Goal: Transaction & Acquisition: Obtain resource

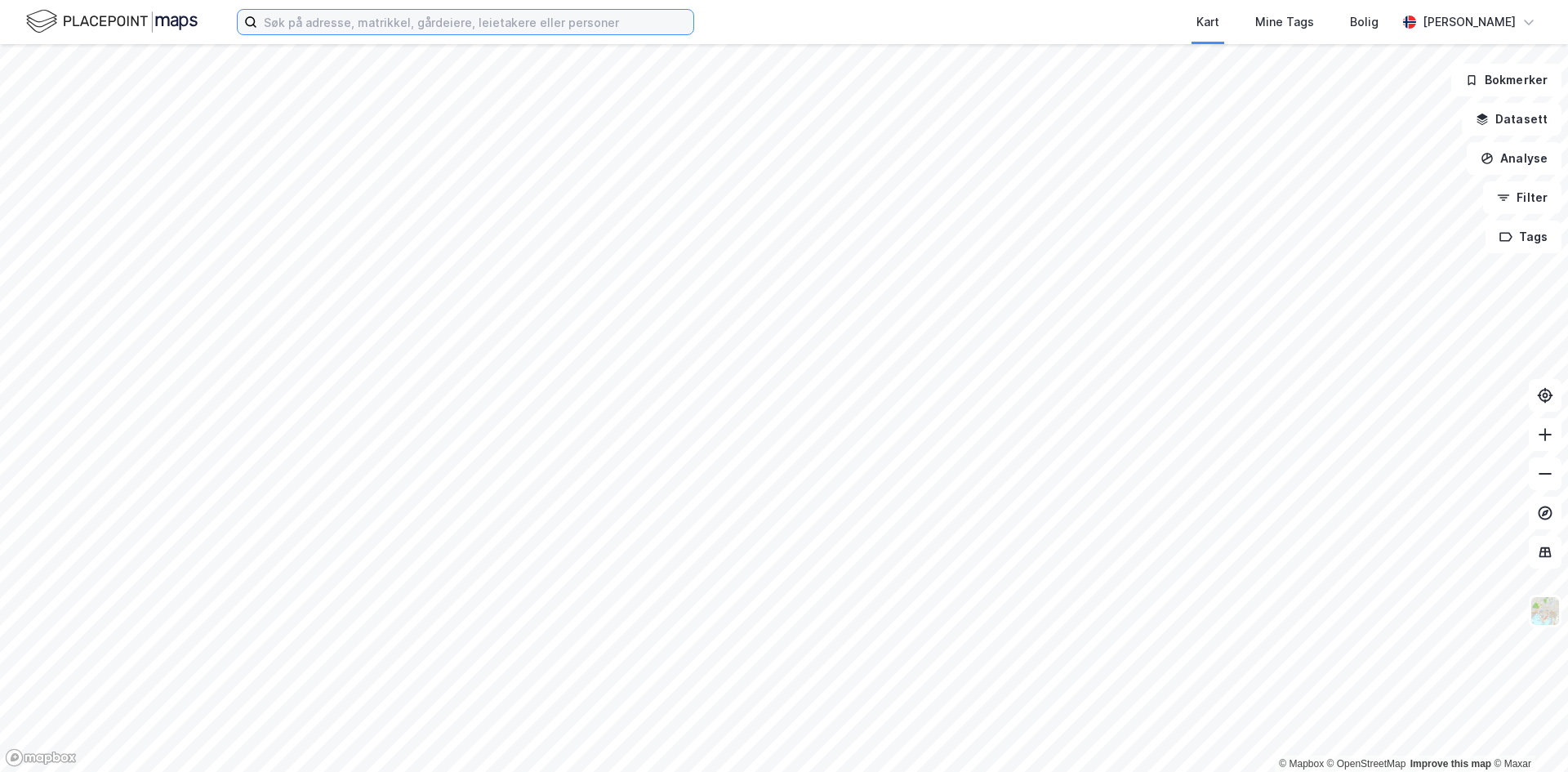
click at [597, 29] on input at bounding box center [475, 21] width 436 height 24
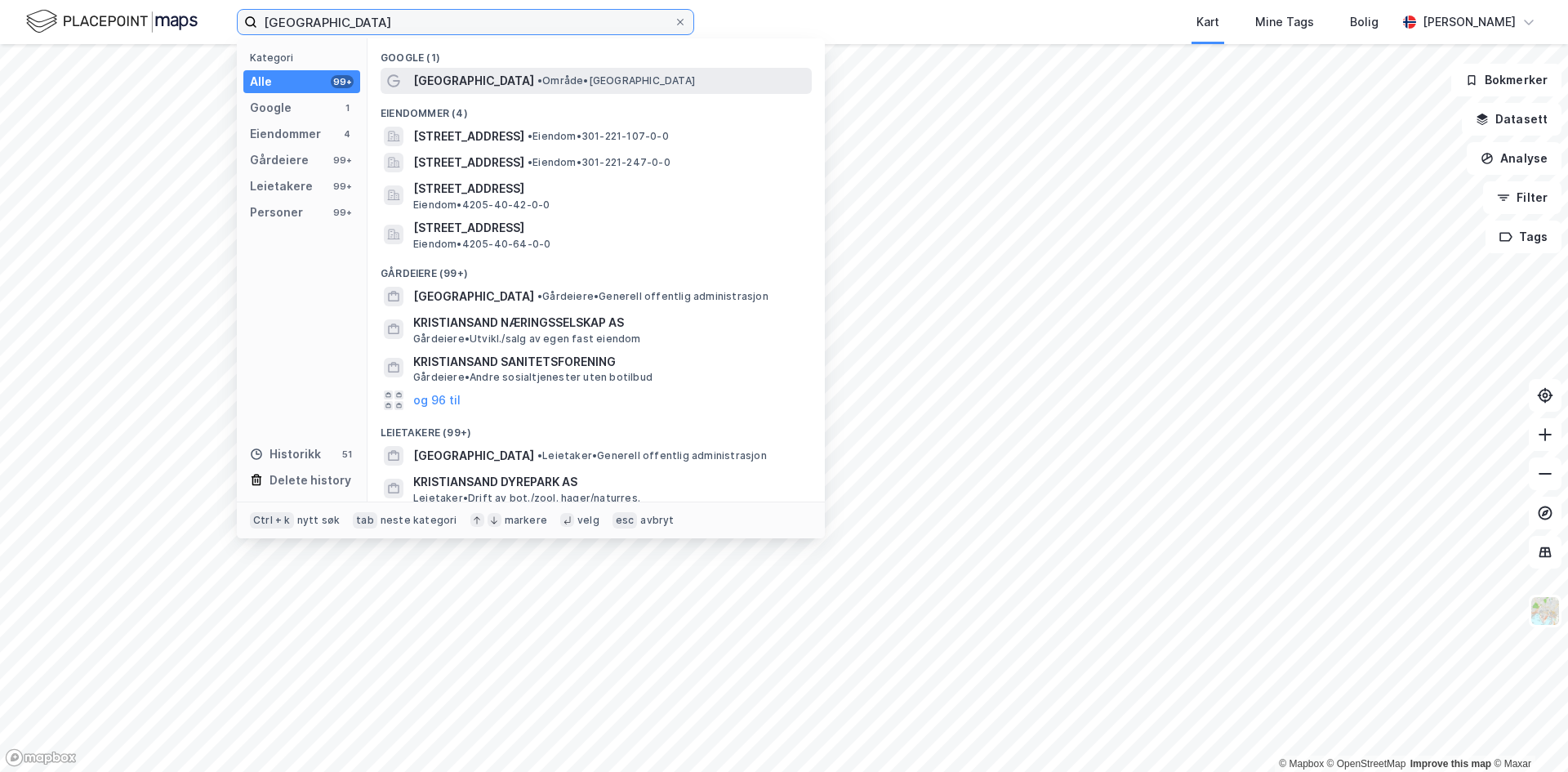
type input "[GEOGRAPHIC_DATA]"
click at [466, 74] on span "[GEOGRAPHIC_DATA]" at bounding box center [474, 81] width 121 height 20
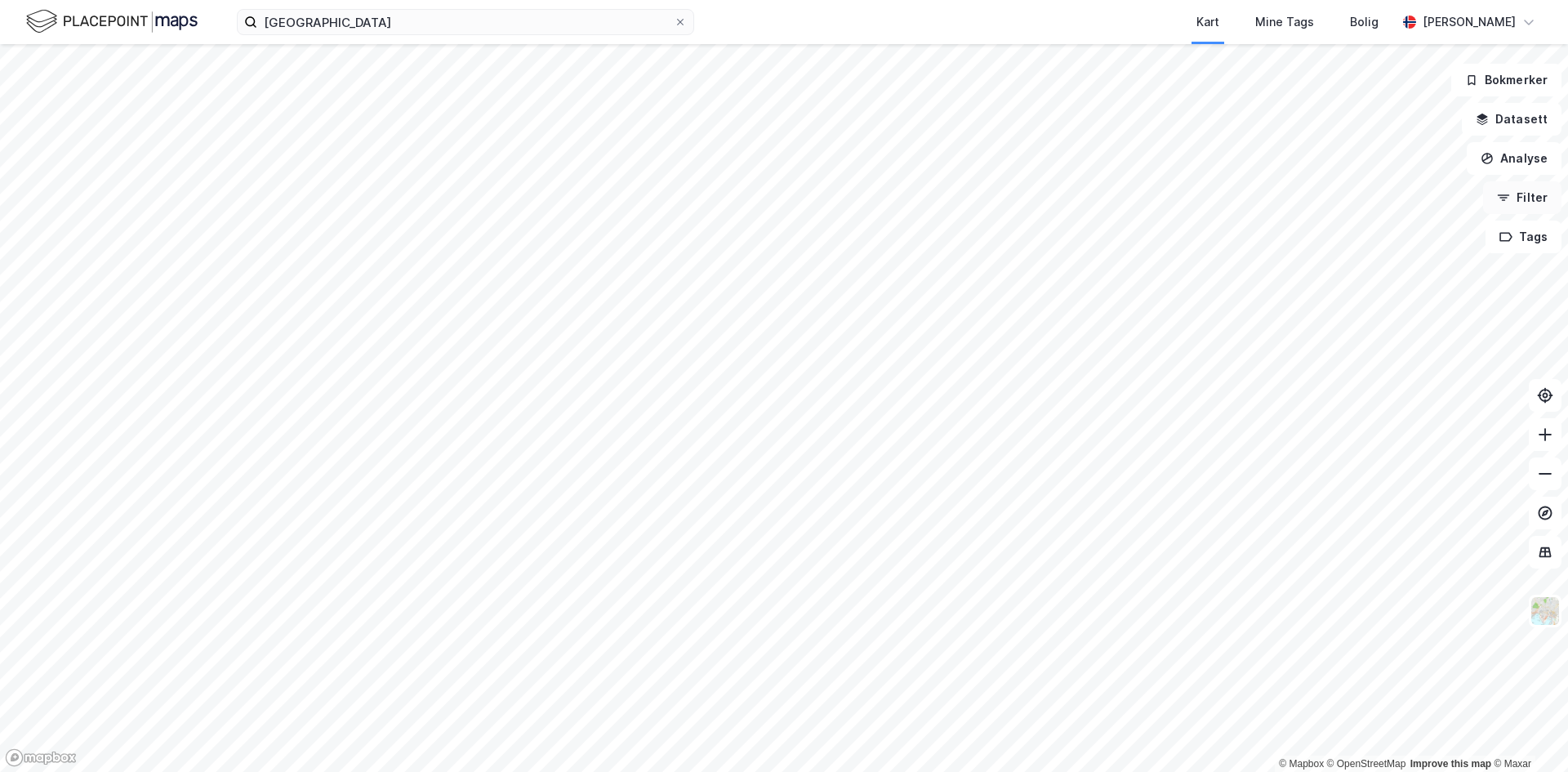
click at [1536, 209] on button "Filter" at bounding box center [1522, 197] width 79 height 33
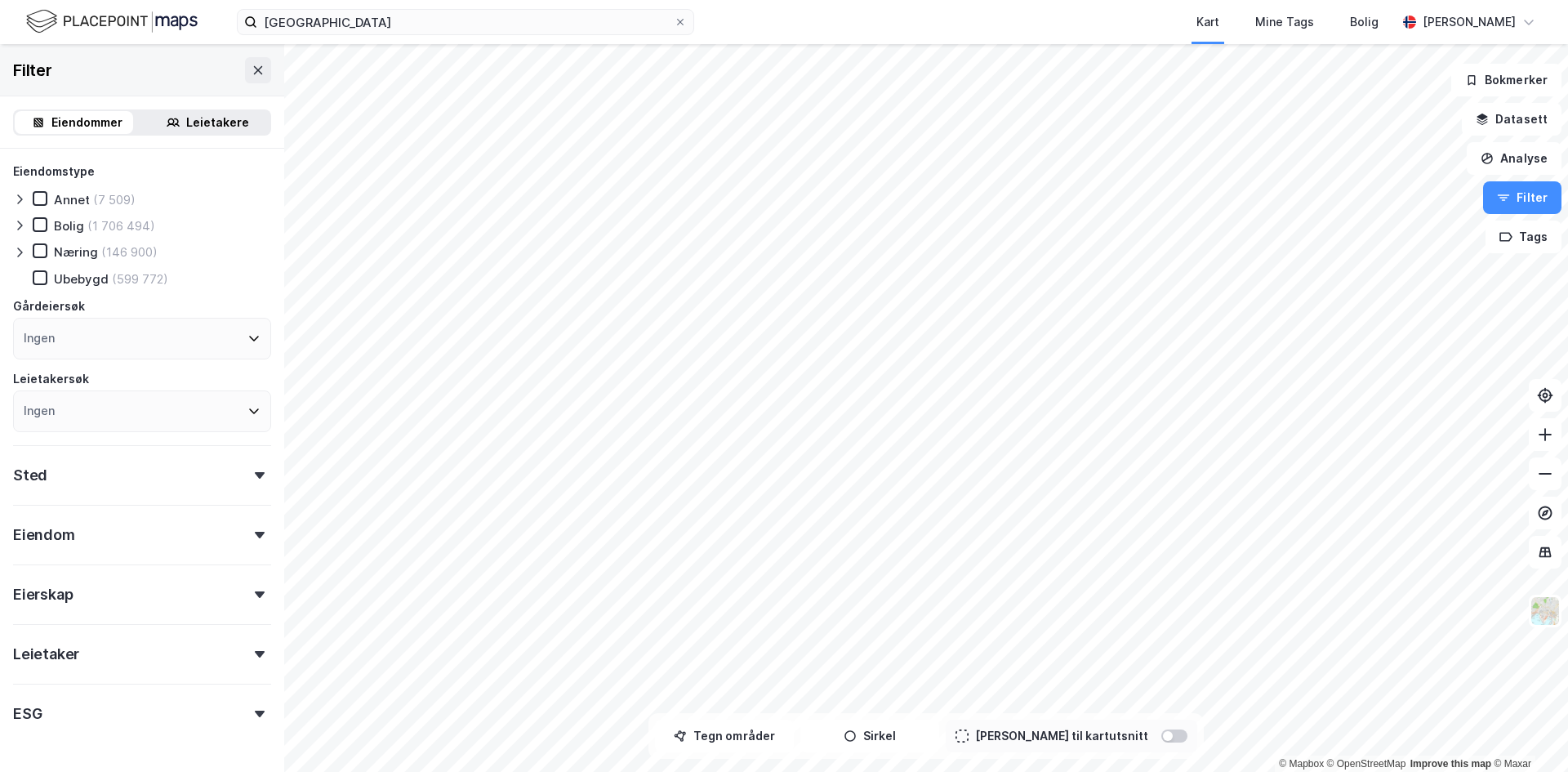
click at [186, 115] on div "Leietakere" at bounding box center [217, 122] width 63 height 20
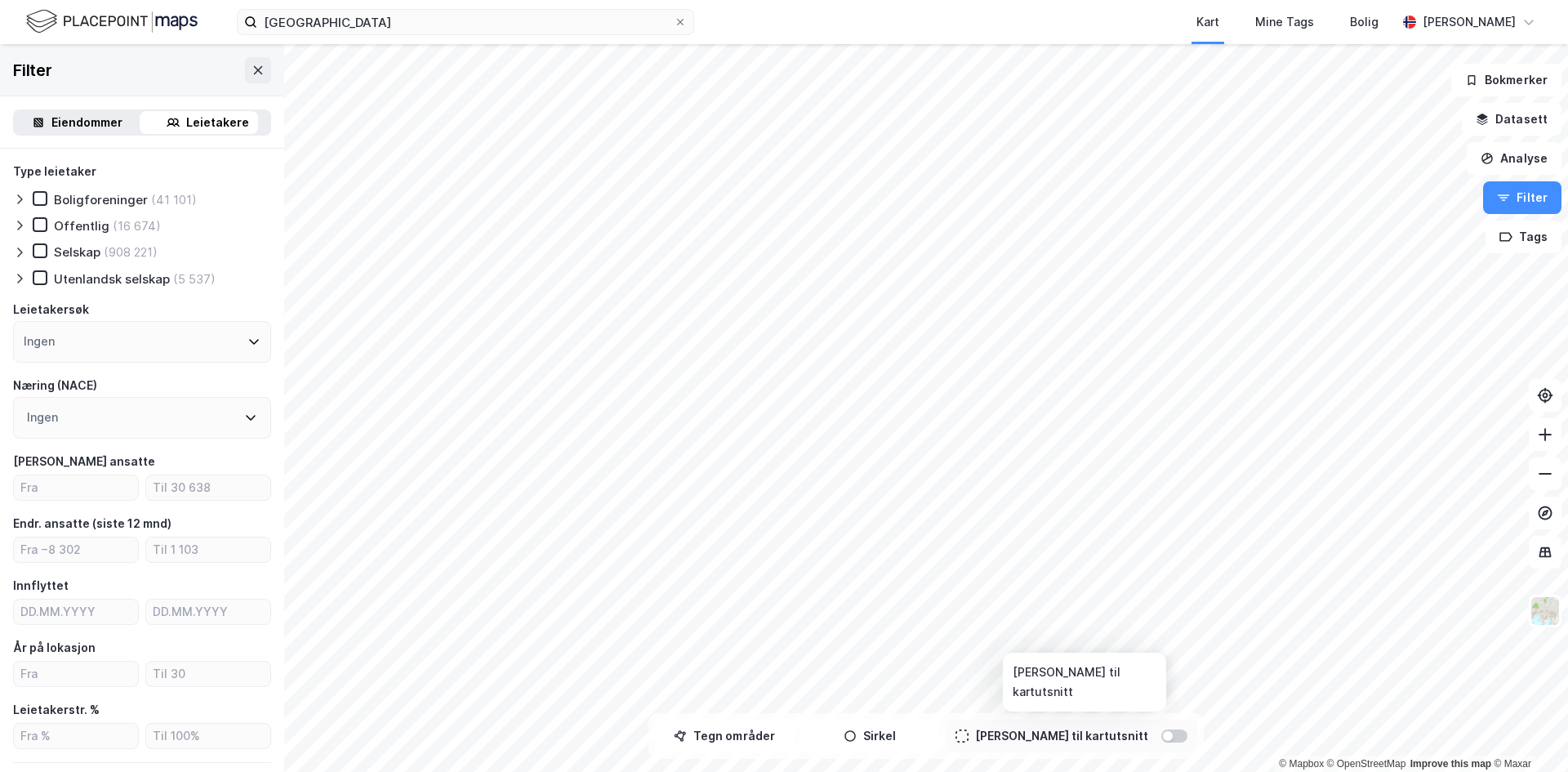
click at [1163, 731] on div at bounding box center [1168, 735] width 10 height 10
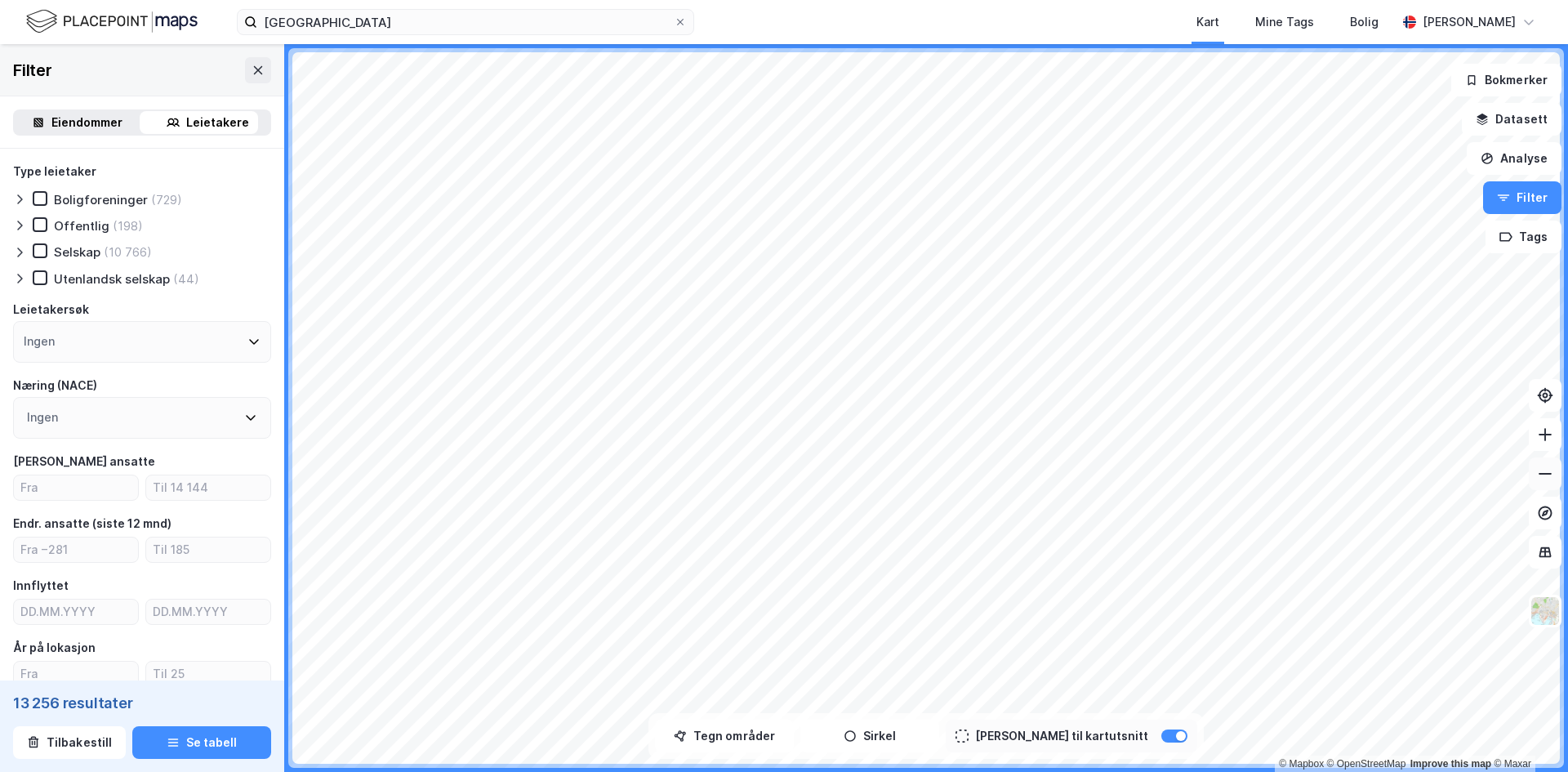
click at [1551, 466] on icon at bounding box center [1546, 474] width 16 height 16
click at [12, 253] on div "Type leietaker Boligforeninger (893) Offentlig (243) Selskap (15 595) Utenlands…" at bounding box center [142, 585] width 284 height 874
click at [21, 251] on icon at bounding box center [19, 252] width 4 height 10
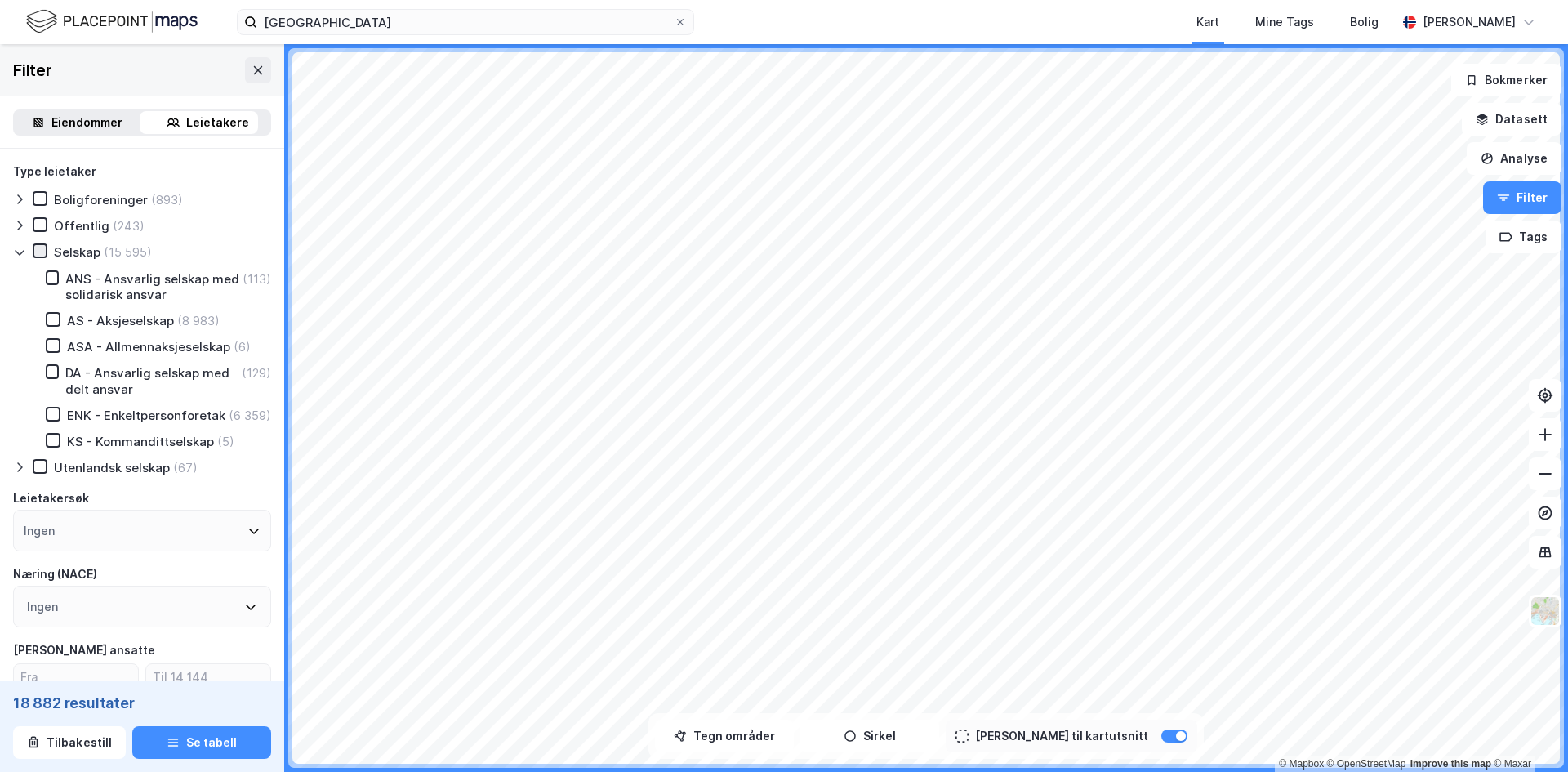
click at [43, 255] on icon at bounding box center [39, 250] width 12 height 12
click at [22, 251] on icon at bounding box center [20, 252] width 13 height 13
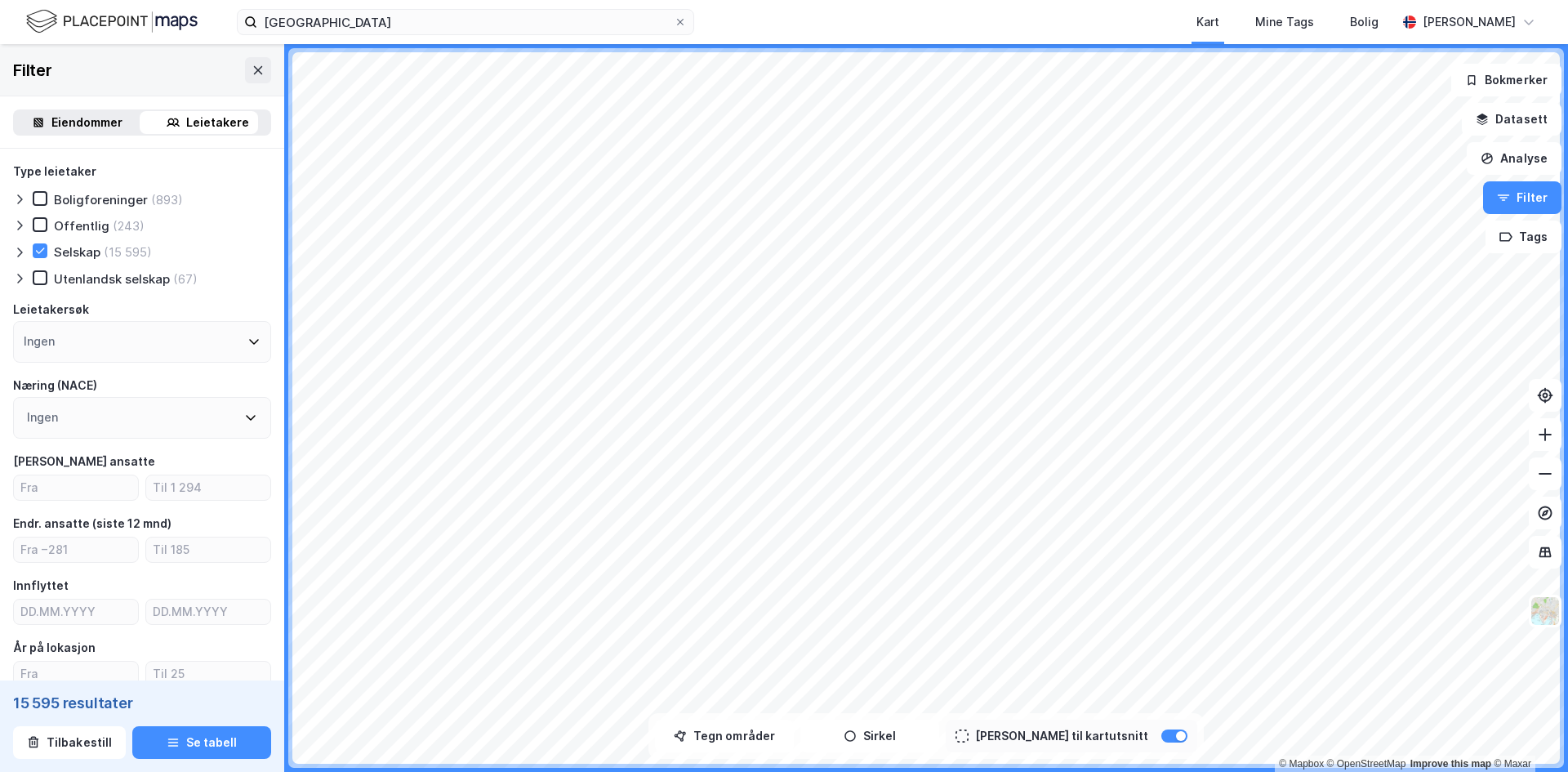
click at [93, 424] on div "Ingen" at bounding box center [142, 417] width 258 height 42
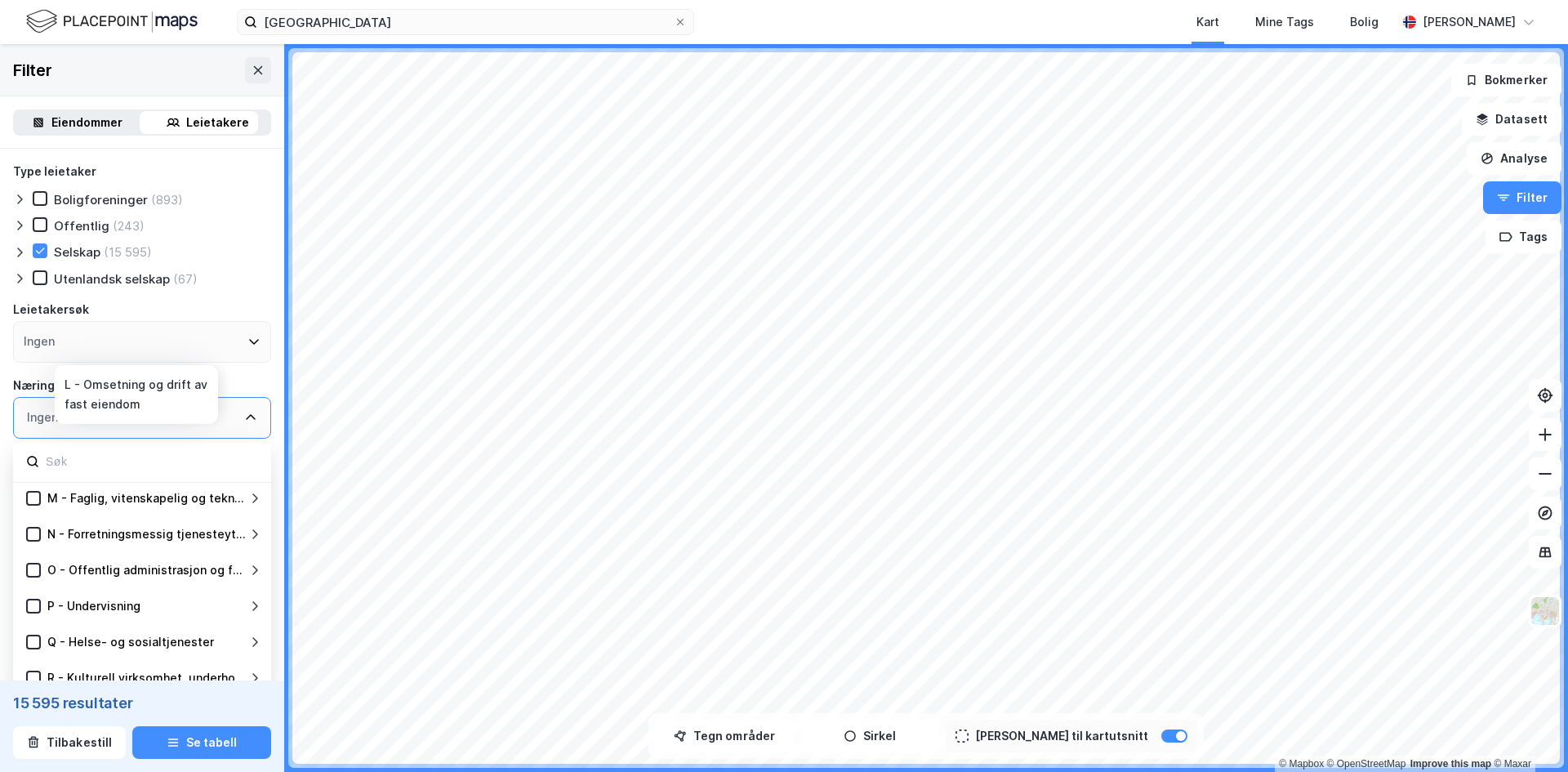
scroll to position [447, 0]
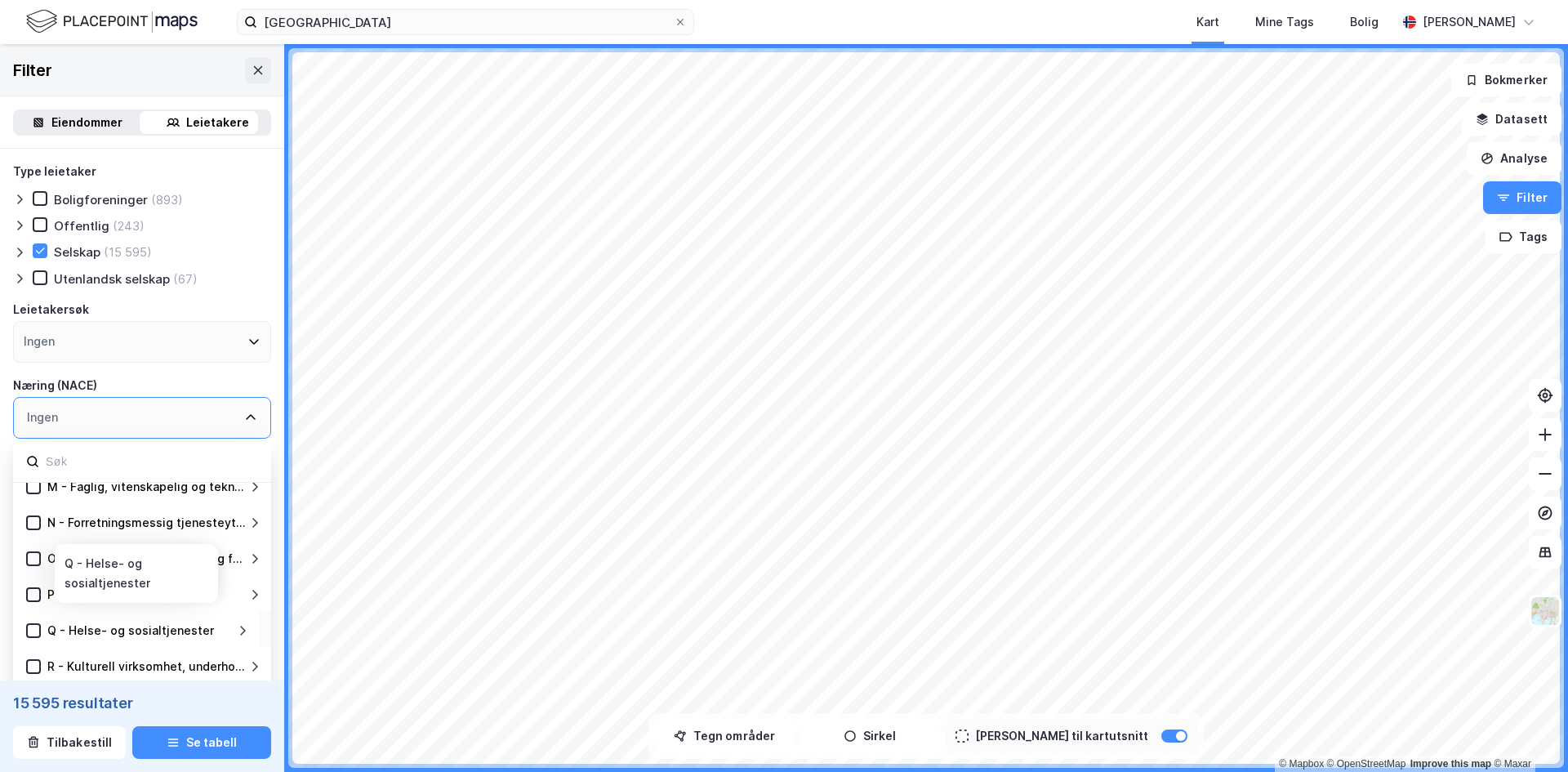
click at [109, 633] on div "Q - Helse- og sosialtjenester" at bounding box center [130, 631] width 167 height 20
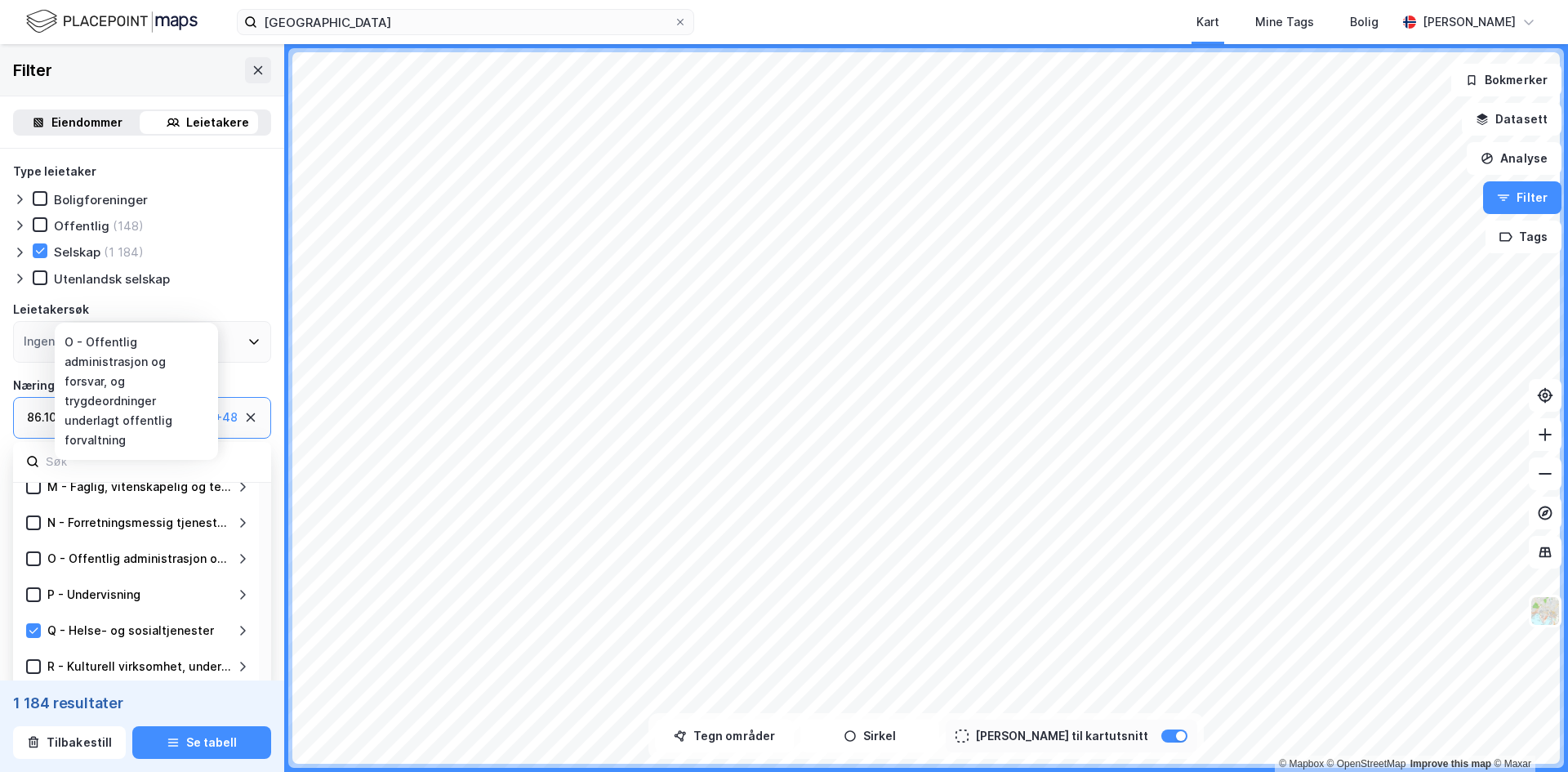
scroll to position [538, 0]
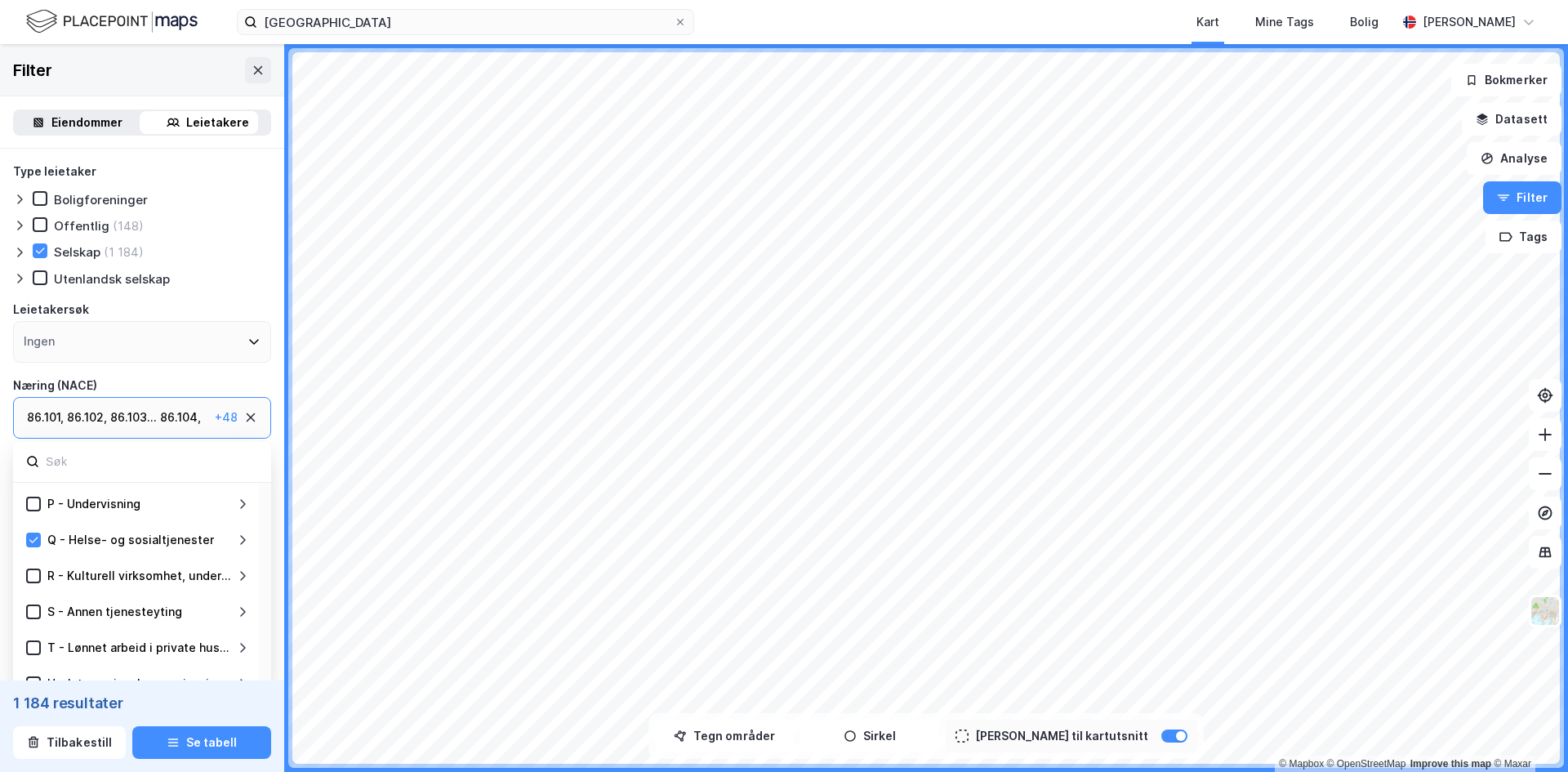
click at [240, 539] on icon at bounding box center [242, 540] width 13 height 13
click at [53, 643] on icon at bounding box center [53, 648] width 12 height 12
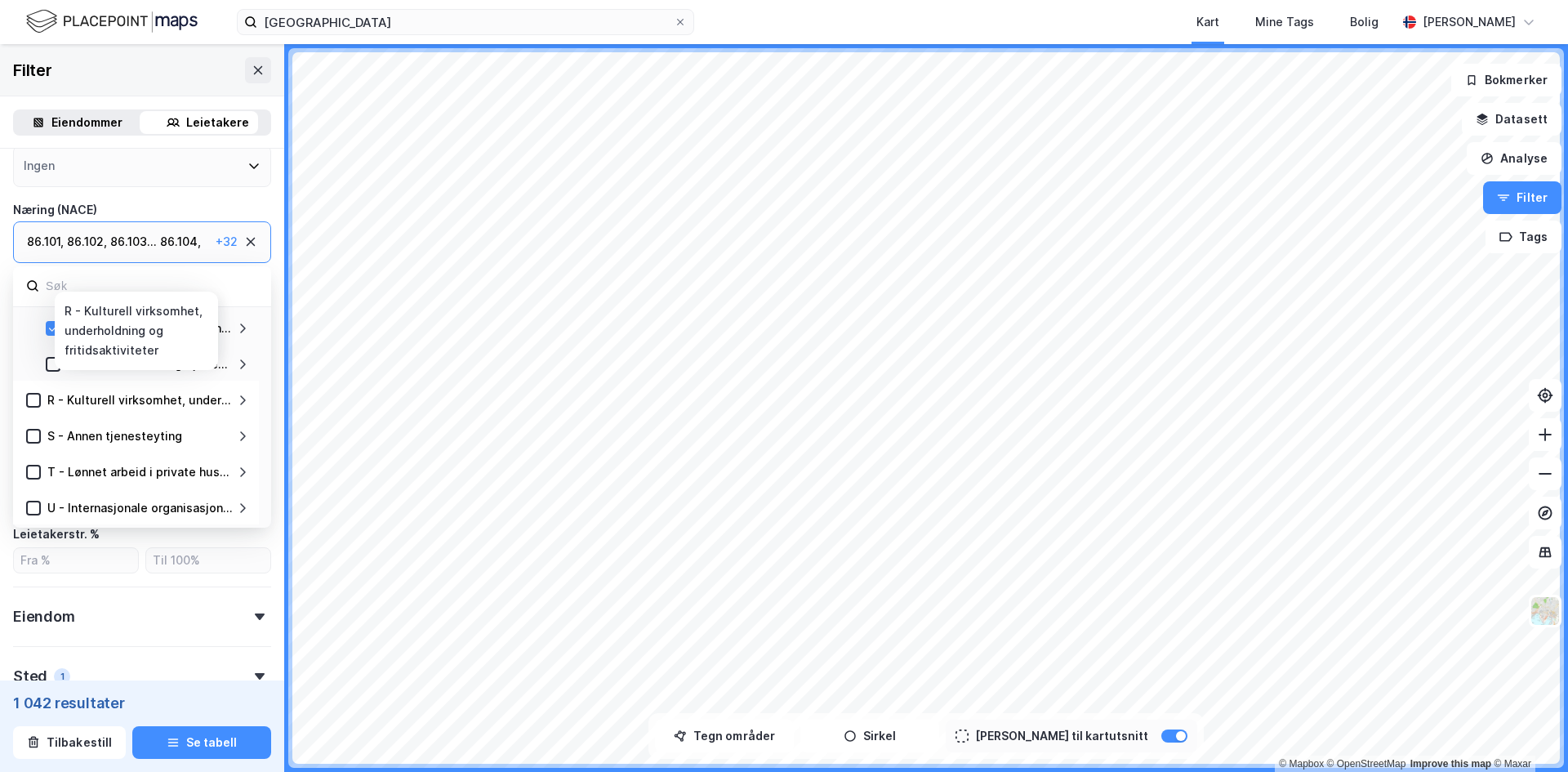
scroll to position [180, 0]
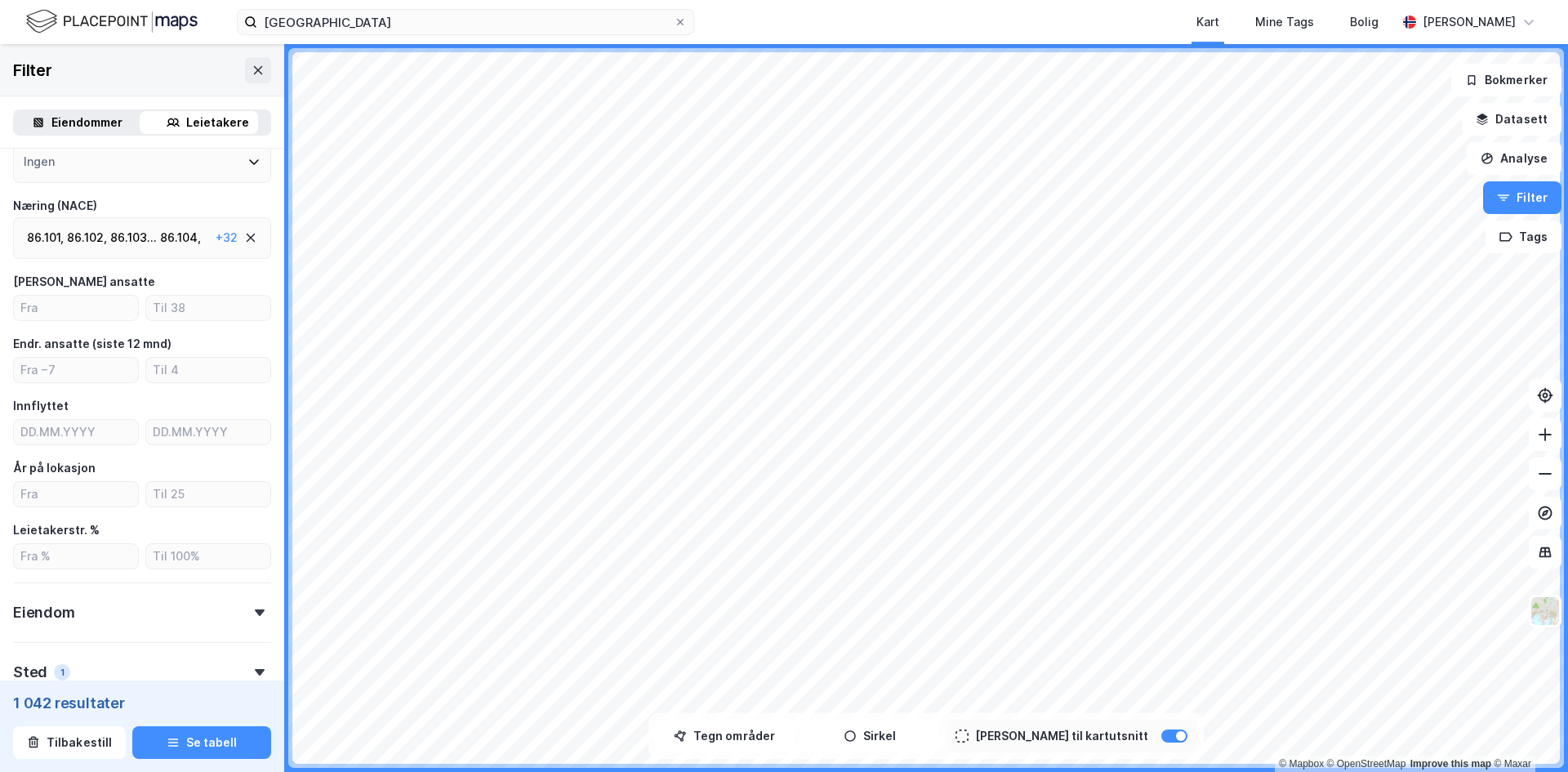
click at [181, 576] on div "Type leietaker Boligforeninger Offentlig (89) Selskap (1 042) Utenlandsk selska…" at bounding box center [142, 365] width 258 height 767
click at [115, 310] on input "number" at bounding box center [76, 307] width 124 height 24
type input "1"
click at [209, 752] on button "Se tabell" at bounding box center [201, 743] width 138 height 33
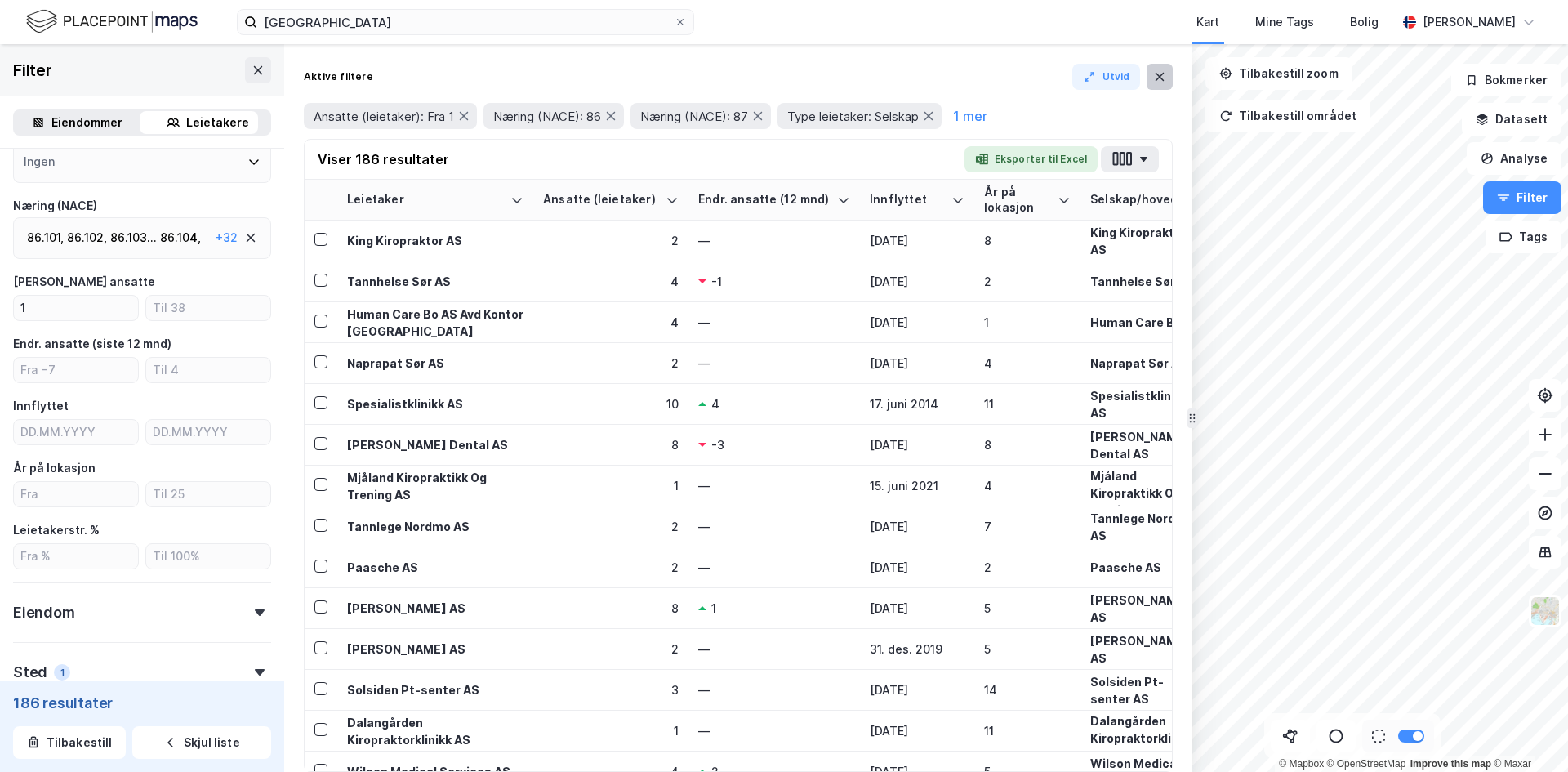
click at [1164, 82] on icon at bounding box center [1160, 77] width 13 height 13
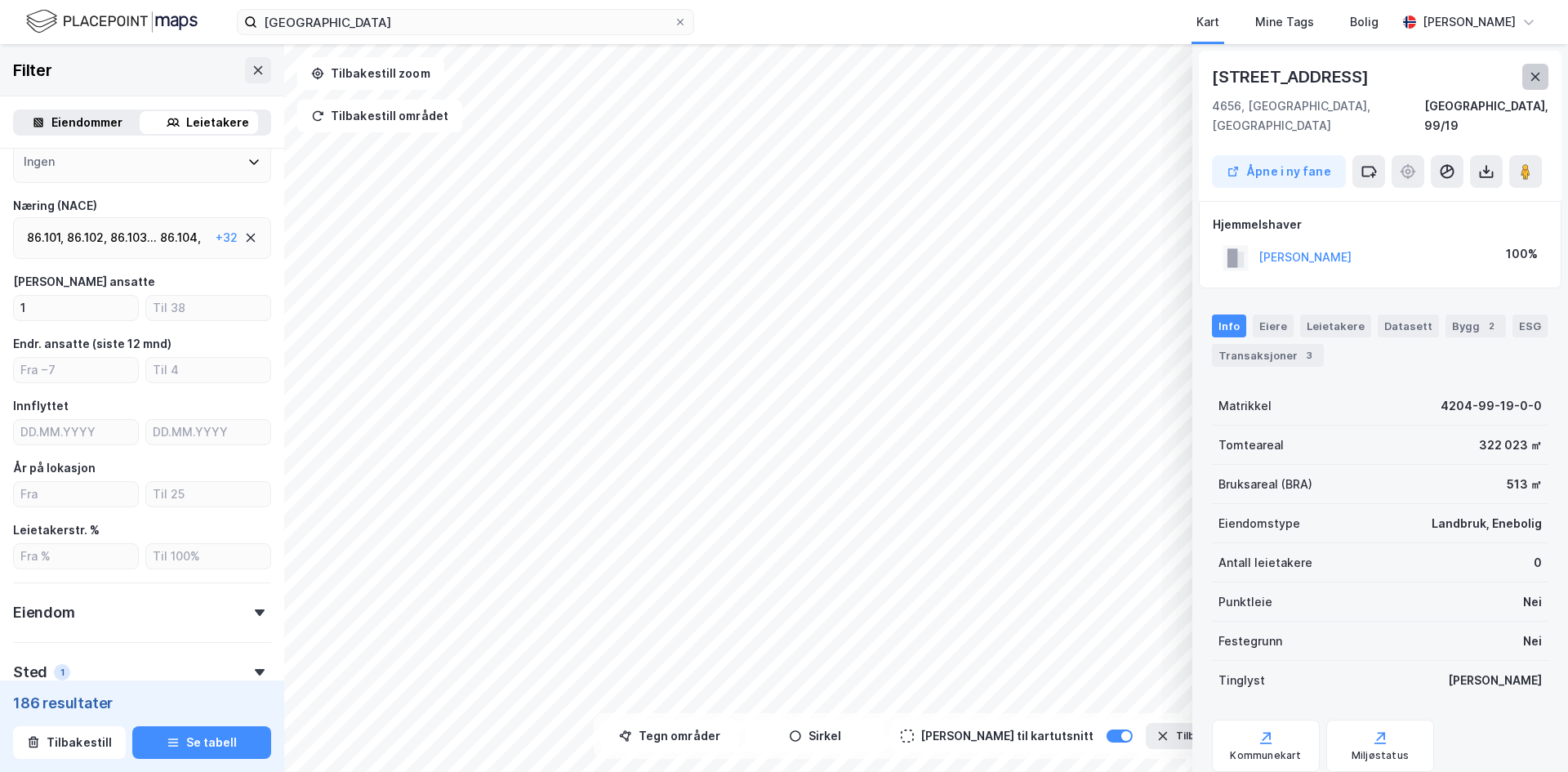
click at [1535, 73] on icon at bounding box center [1535, 77] width 13 height 13
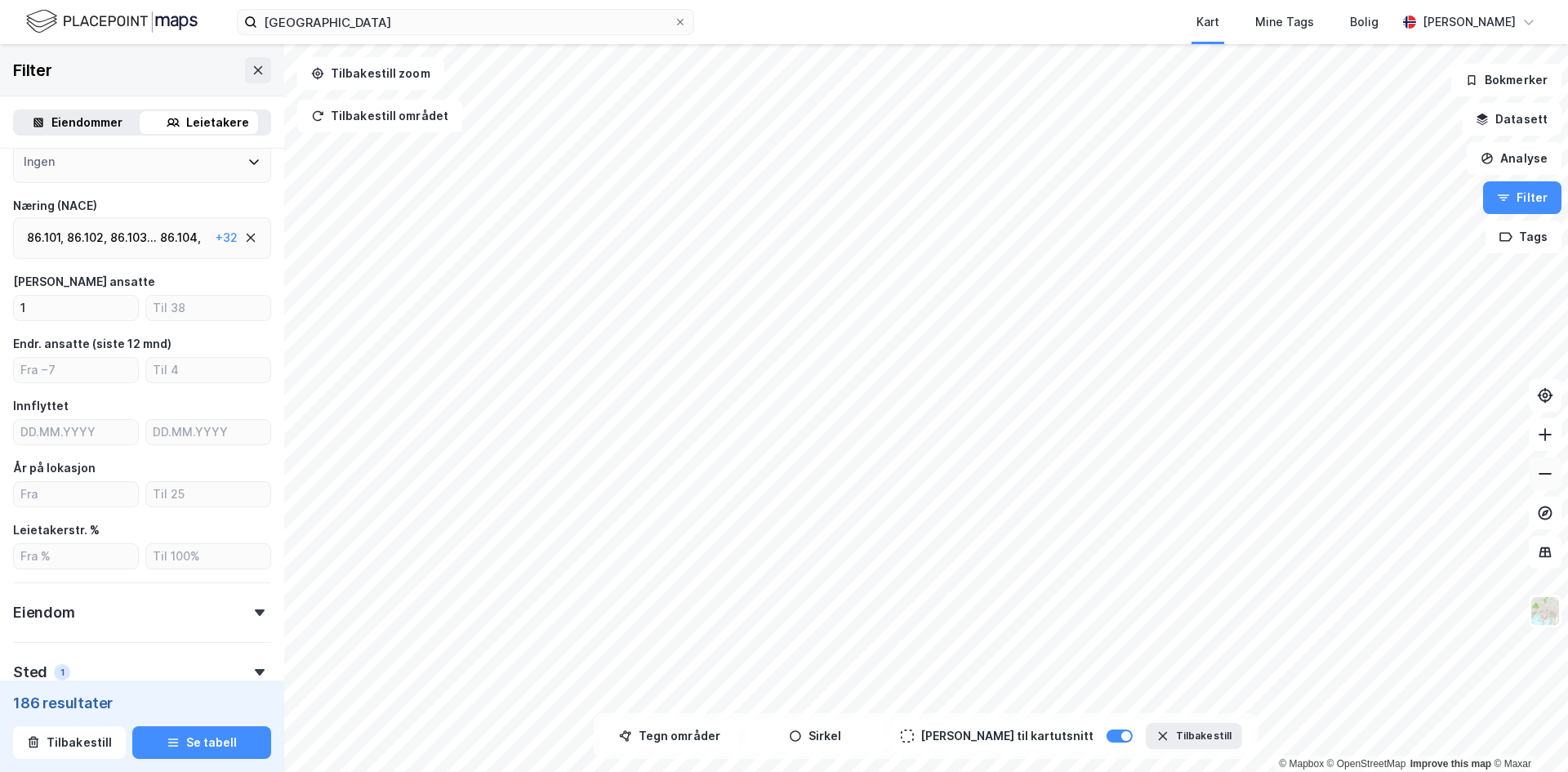
click at [1557, 468] on button at bounding box center [1545, 474] width 33 height 33
click at [1548, 441] on icon at bounding box center [1546, 434] width 16 height 16
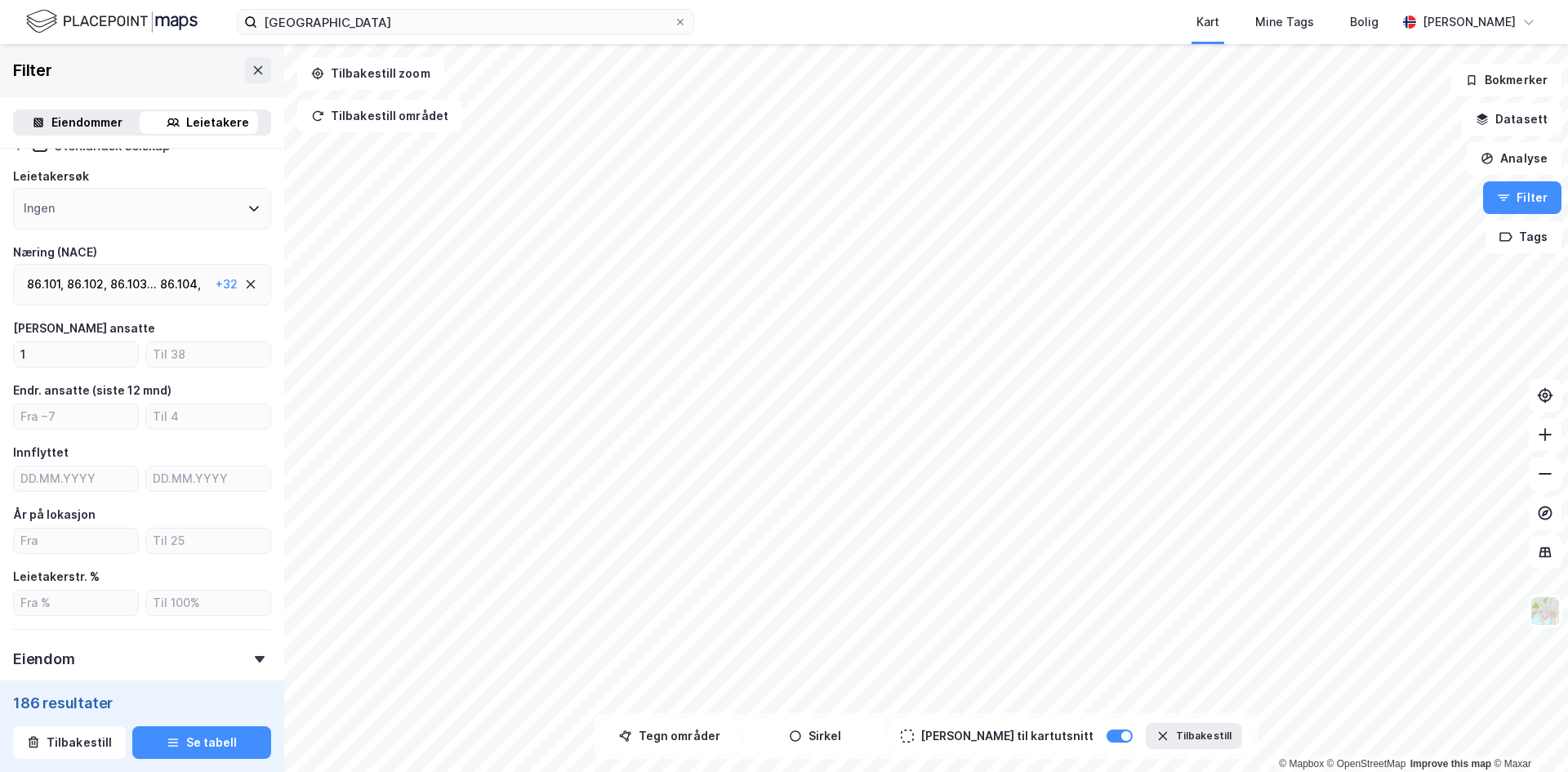
scroll to position [132, 0]
click at [117, 293] on div "86.103 ..." at bounding box center [133, 285] width 46 height 20
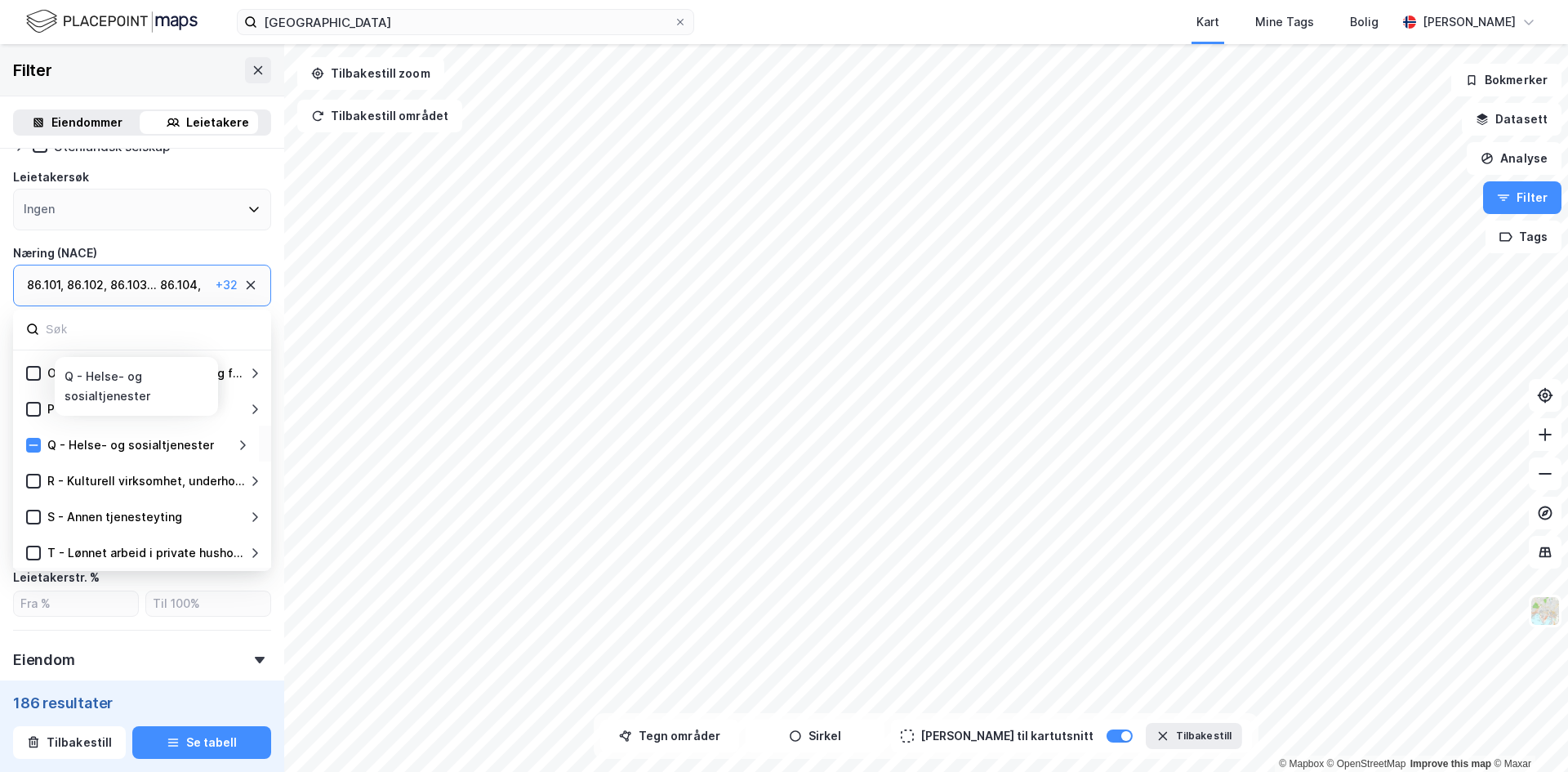
scroll to position [501, 0]
click at [234, 442] on div "Q - Helse- og sosialtjenester" at bounding box center [138, 443] width 196 height 20
click at [242, 444] on icon at bounding box center [242, 443] width 13 height 13
click at [248, 315] on div at bounding box center [142, 331] width 258 height 41
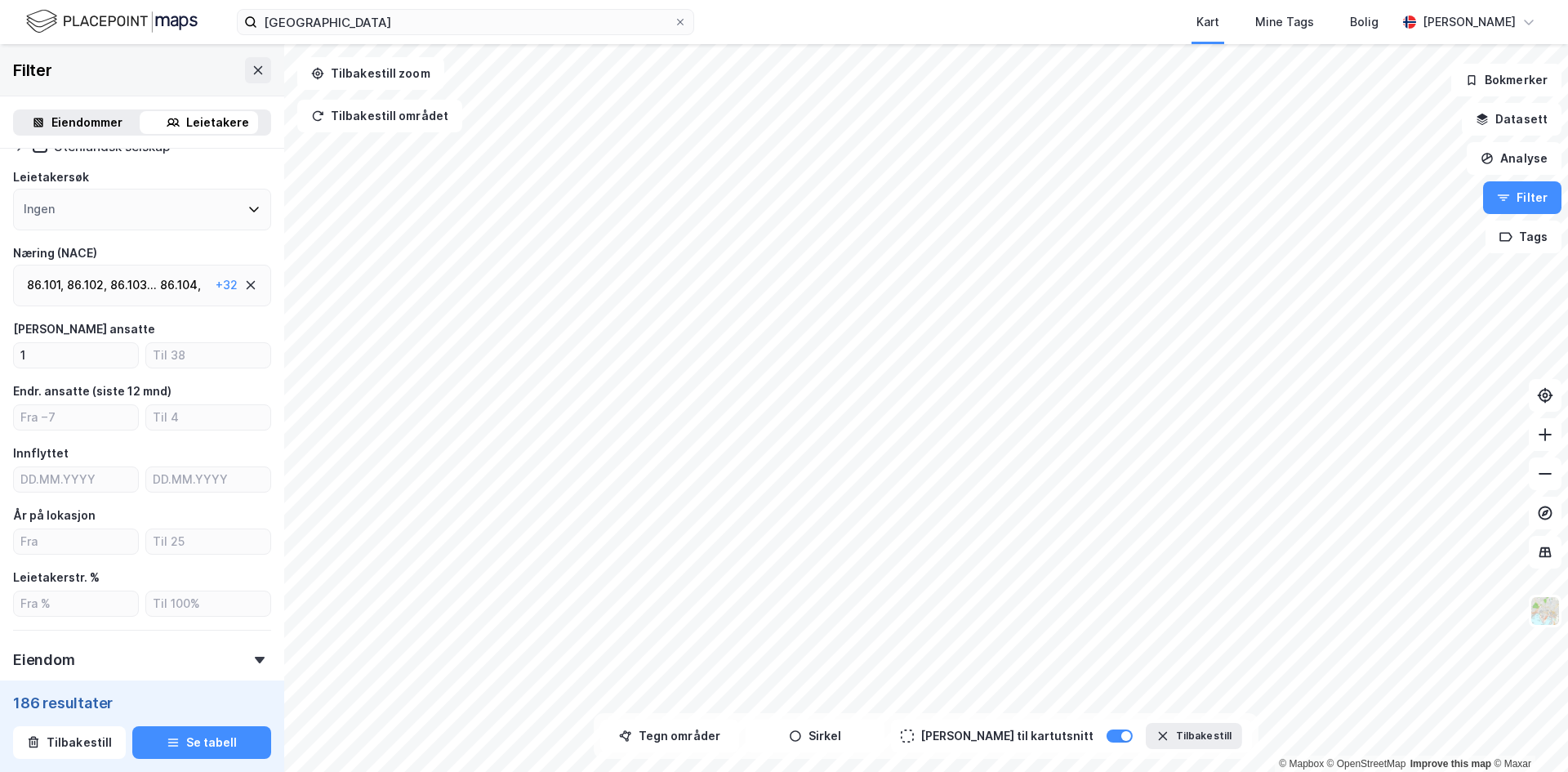
click at [261, 303] on div "Type leietaker Boligforeninger Offentlig (81) Selskap (186) Utenlandsk selskap …" at bounding box center [142, 453] width 284 height 874
click at [158, 286] on div "86.101 , 86.102 , 86.103 ... 86.104 , 86.105 , 86.106 , 86.107 , 86.211 , 86.21…" at bounding box center [118, 285] width 182 height 20
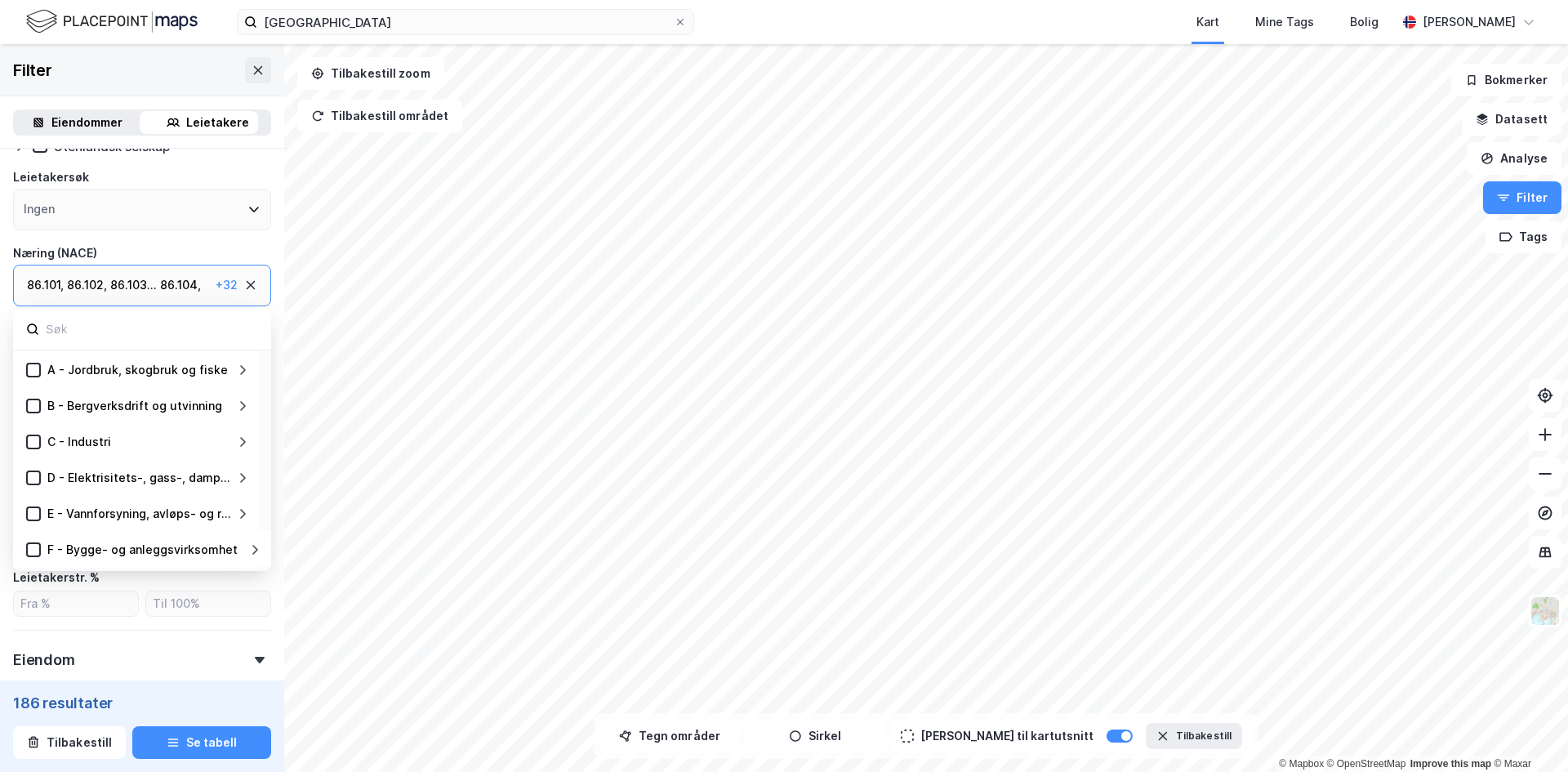
scroll to position [538, 0]
click at [239, 408] on icon at bounding box center [242, 407] width 13 height 13
click at [50, 475] on icon at bounding box center [53, 479] width 12 height 12
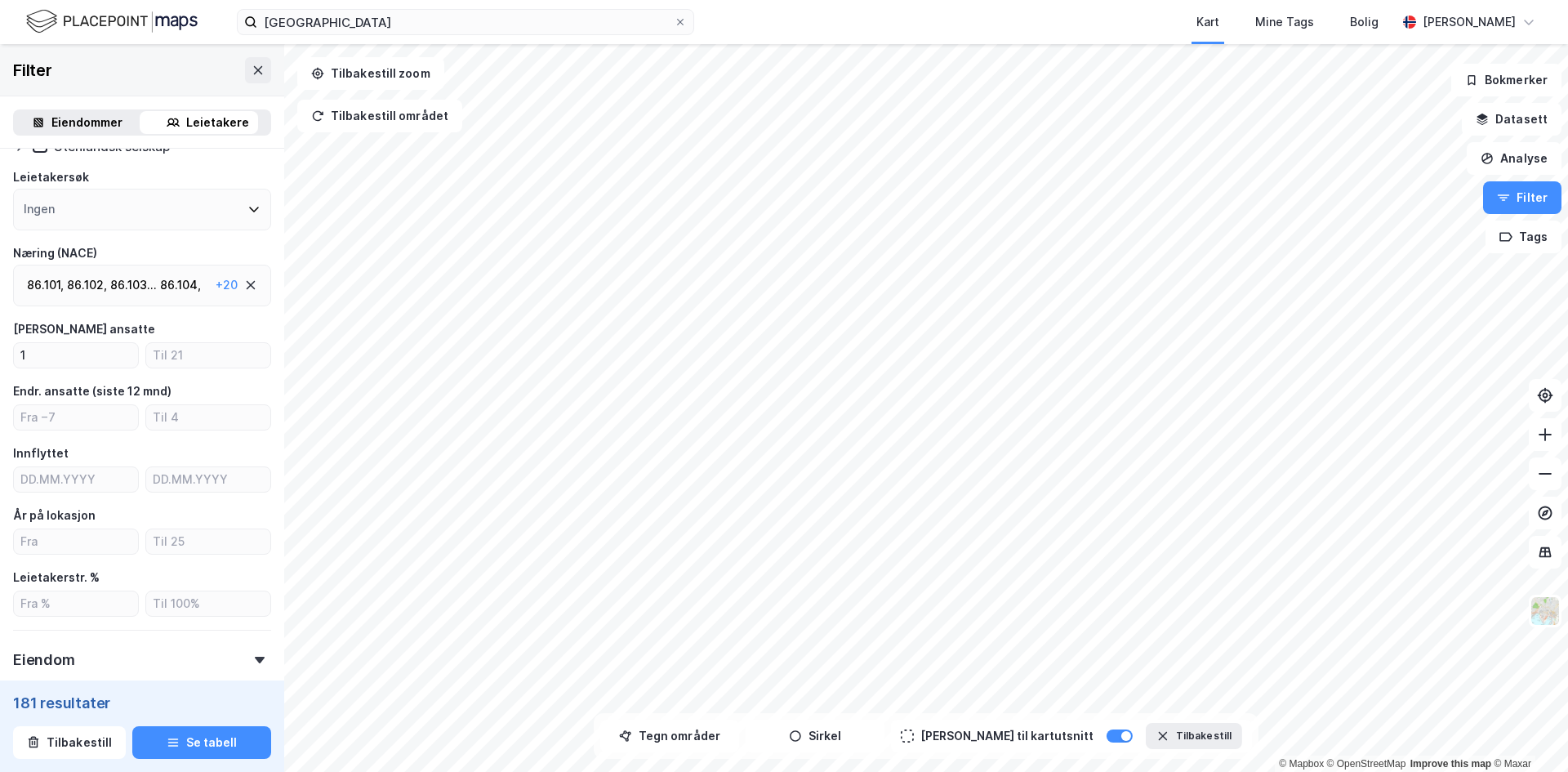
click at [255, 625] on div "Type leietaker Boligforeninger Offentlig (23) Selskap (181) Utenlandsk selskap …" at bounding box center [142, 413] width 258 height 767
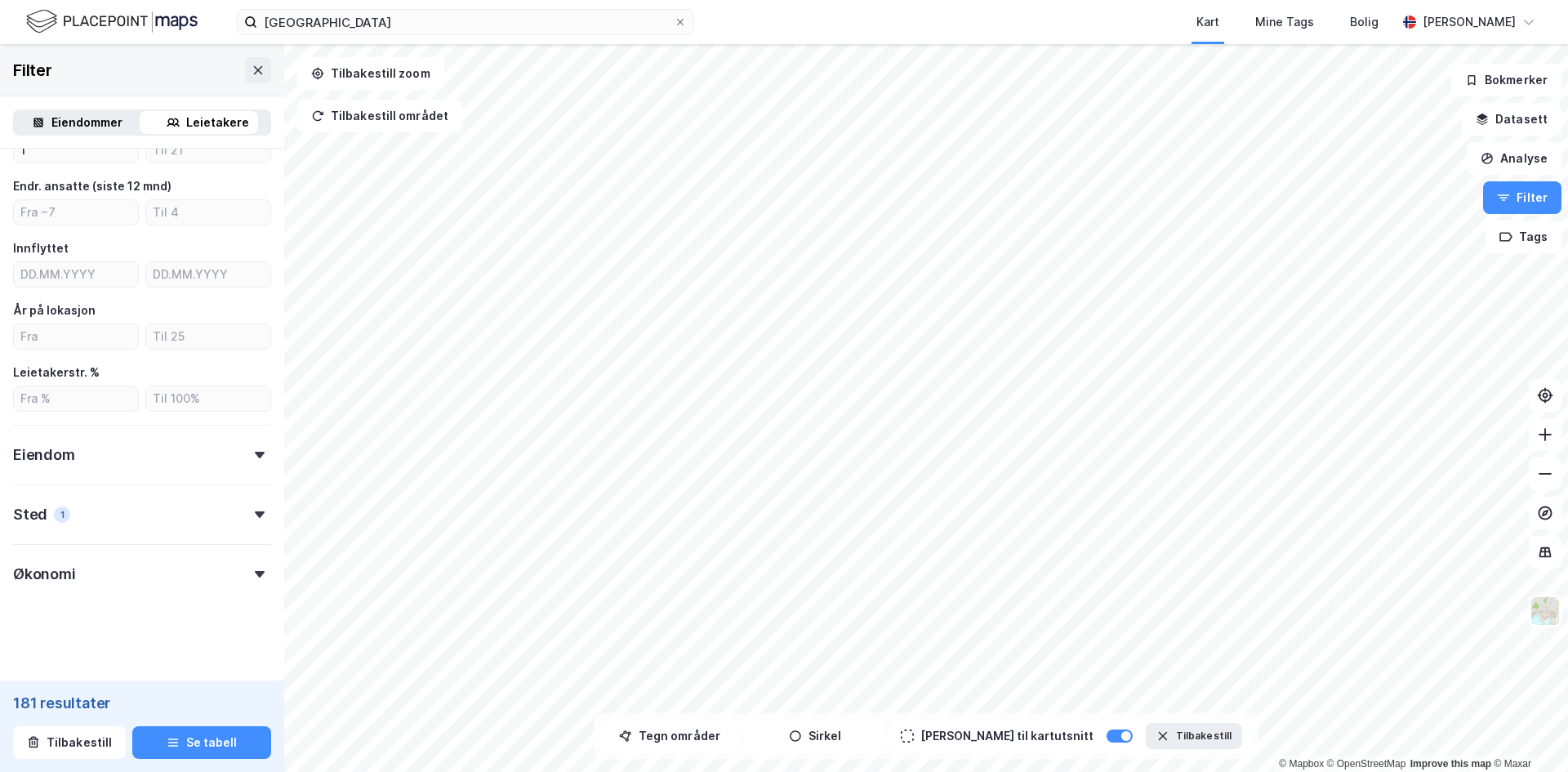
scroll to position [342, 0]
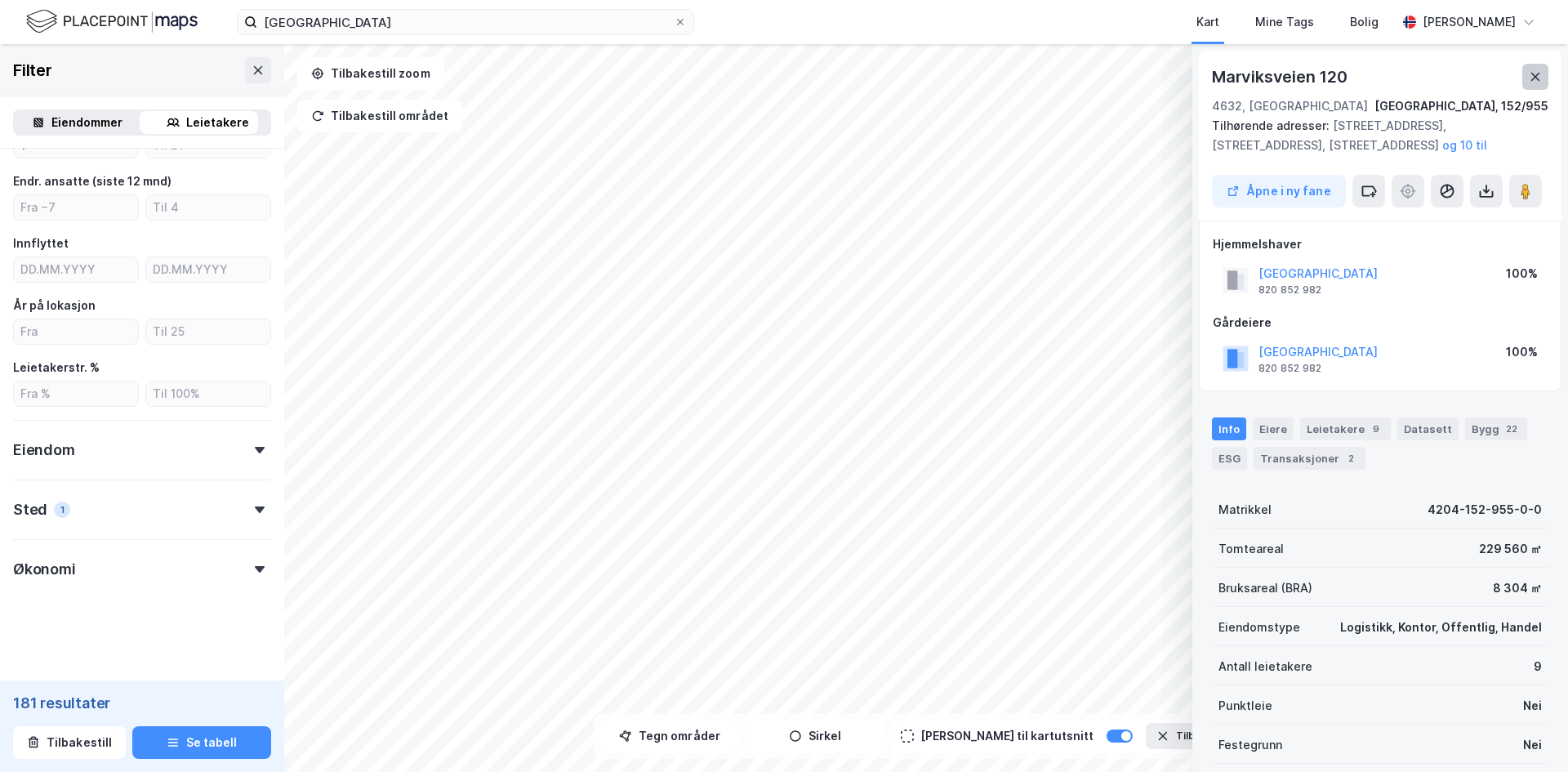
click at [1532, 88] on button at bounding box center [1535, 76] width 26 height 26
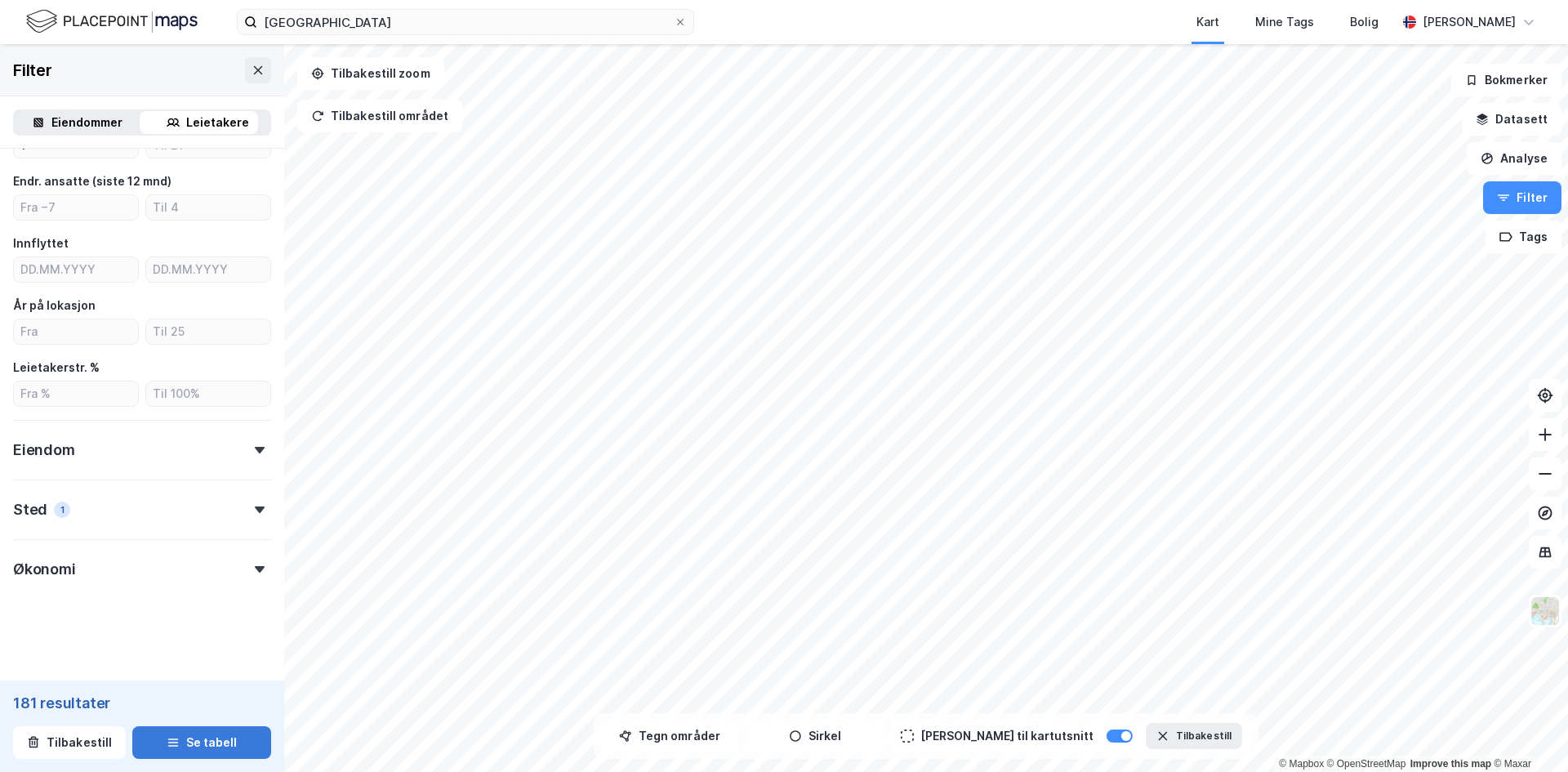
click at [220, 750] on button "Se tabell" at bounding box center [201, 743] width 138 height 33
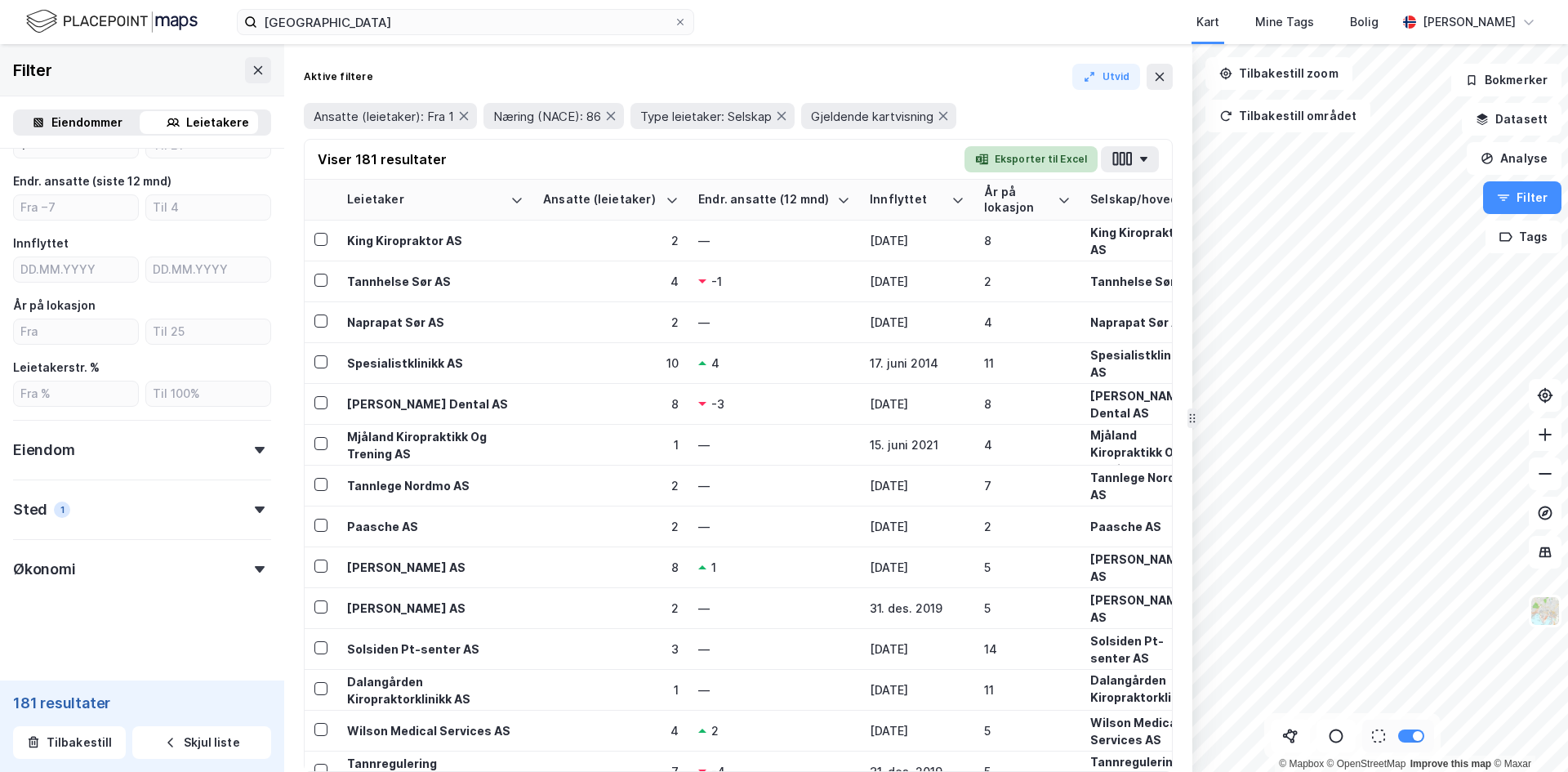
click at [1052, 164] on button "Eksporter til Excel" at bounding box center [1031, 159] width 133 height 26
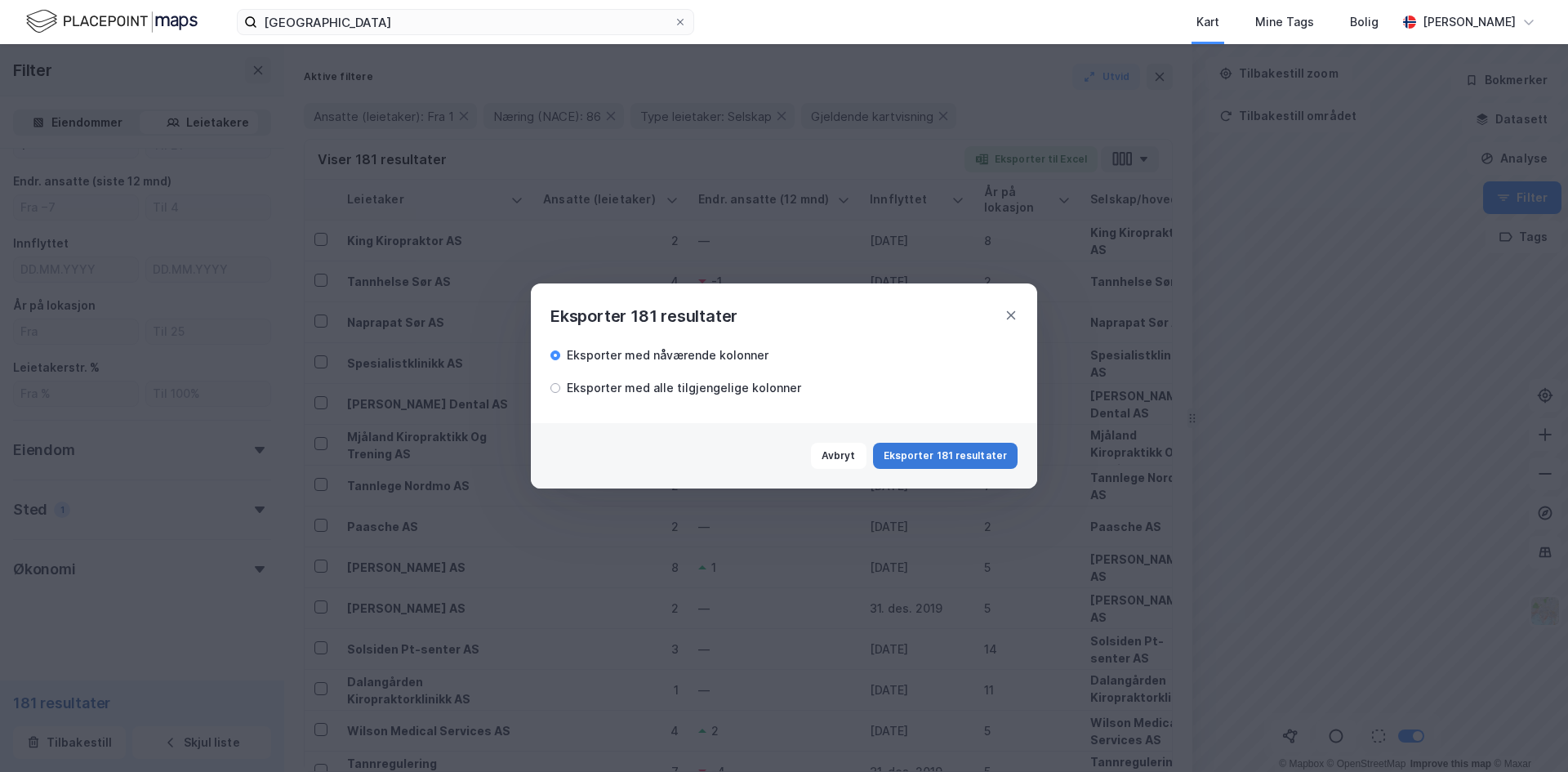
click at [957, 450] on button "Eksporter 181 resultater" at bounding box center [945, 456] width 145 height 26
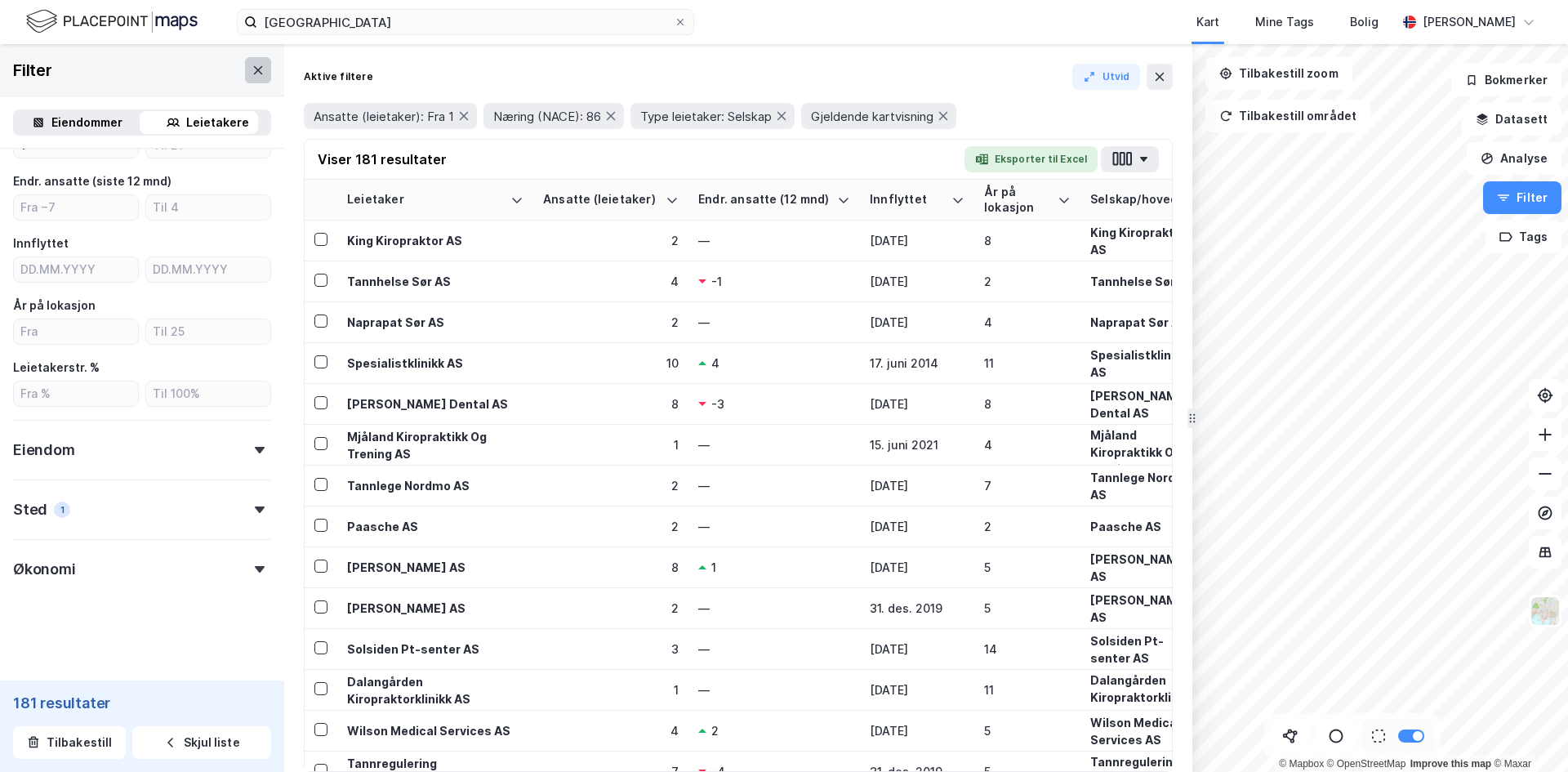
click at [252, 74] on icon at bounding box center [258, 70] width 13 height 13
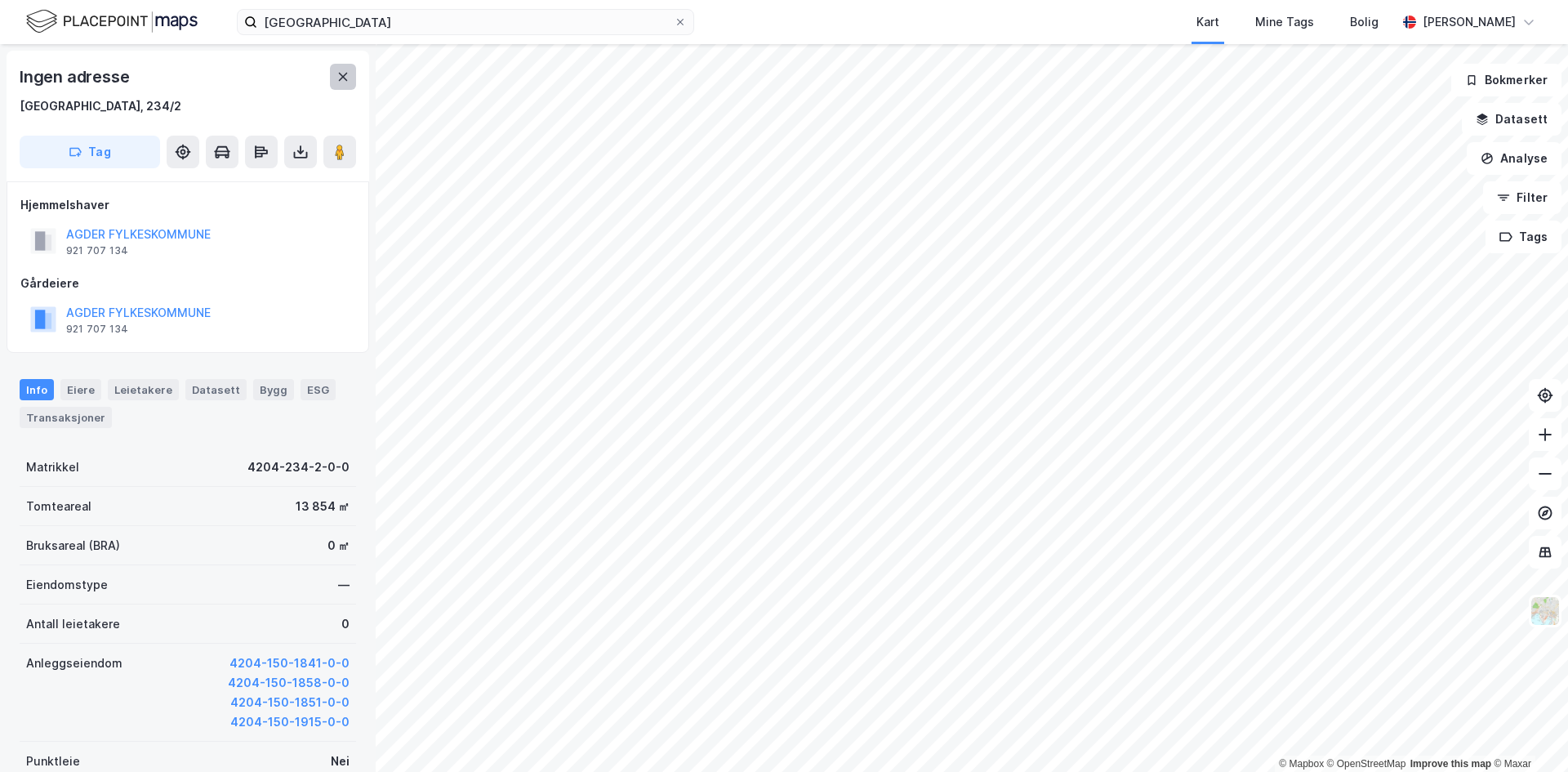
click at [343, 68] on button at bounding box center [342, 76] width 26 height 26
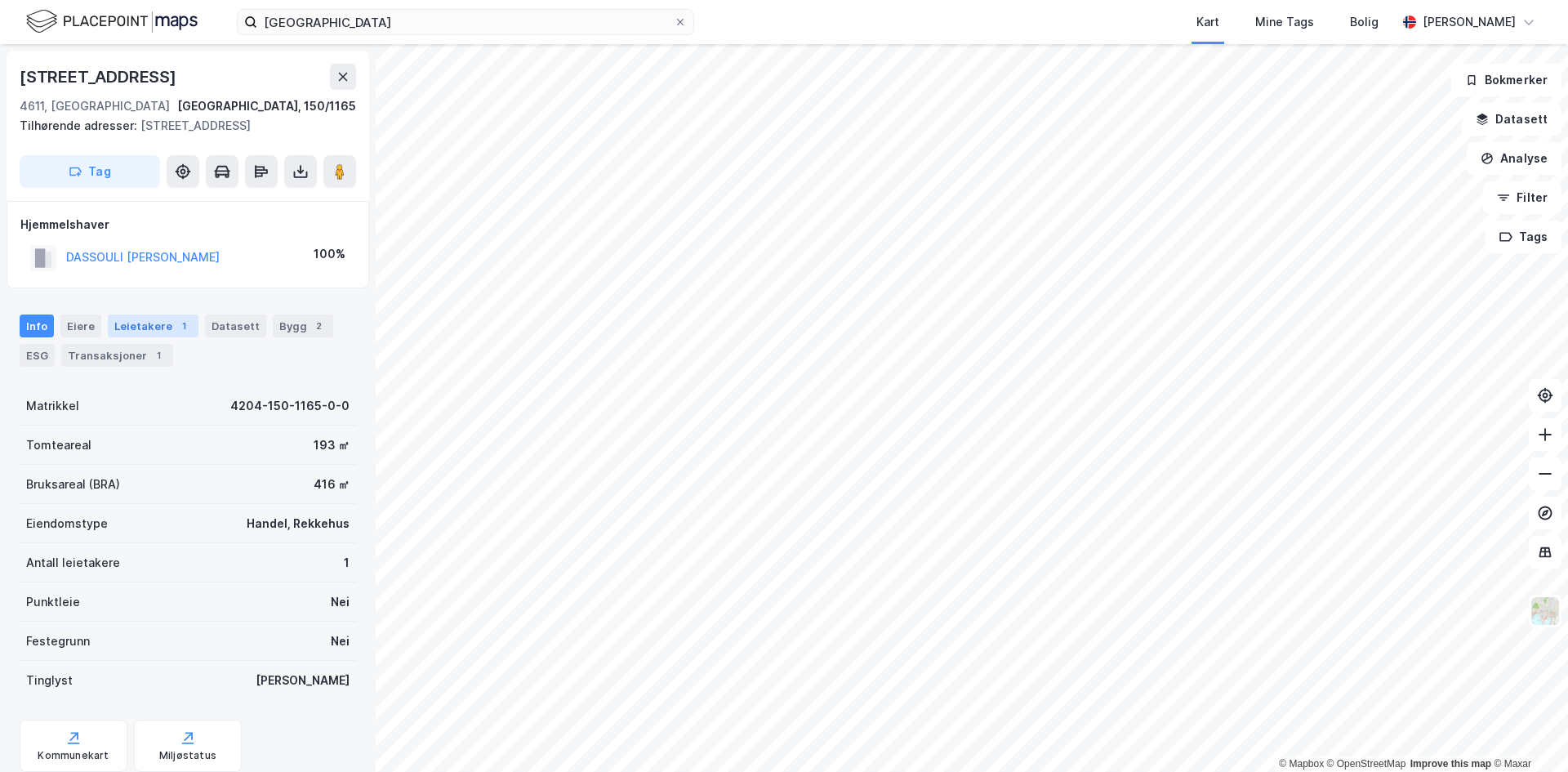
click at [162, 319] on div "Leietakere 1" at bounding box center [153, 326] width 90 height 23
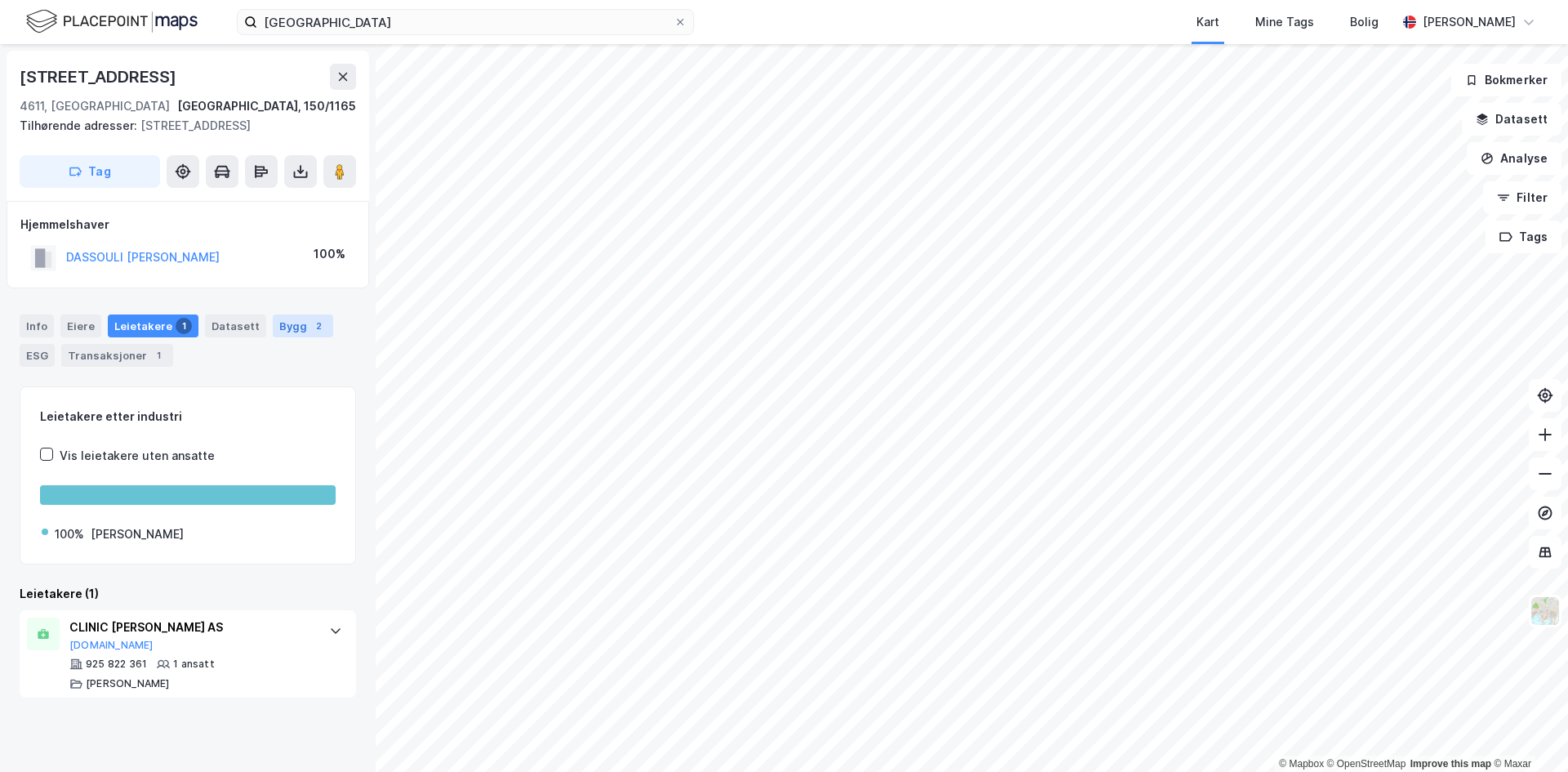
click at [273, 332] on div "Bygg 2" at bounding box center [303, 326] width 61 height 23
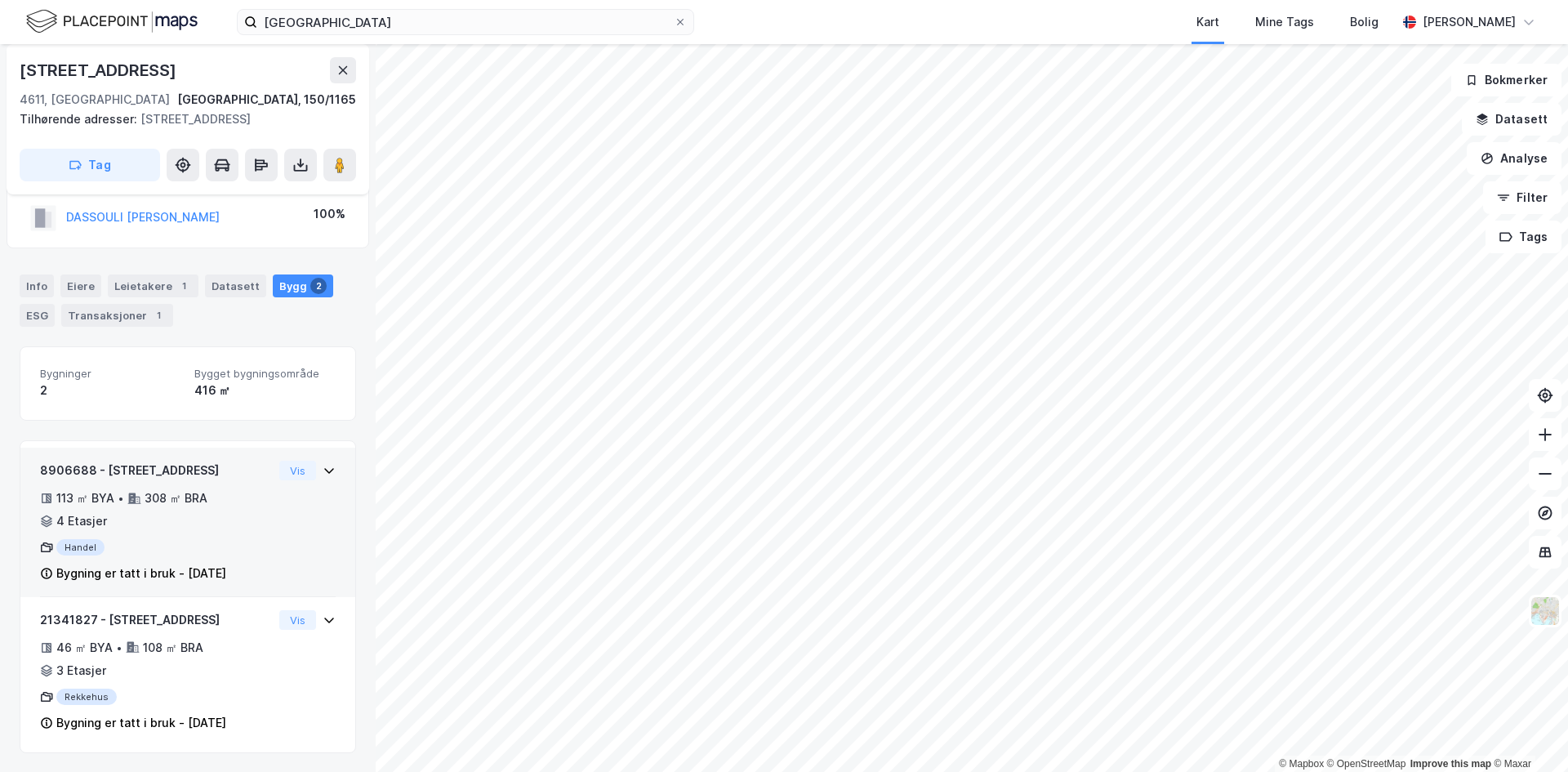
scroll to position [41, 0]
